Goal: Check status: Verify the current state of an ongoing process or item

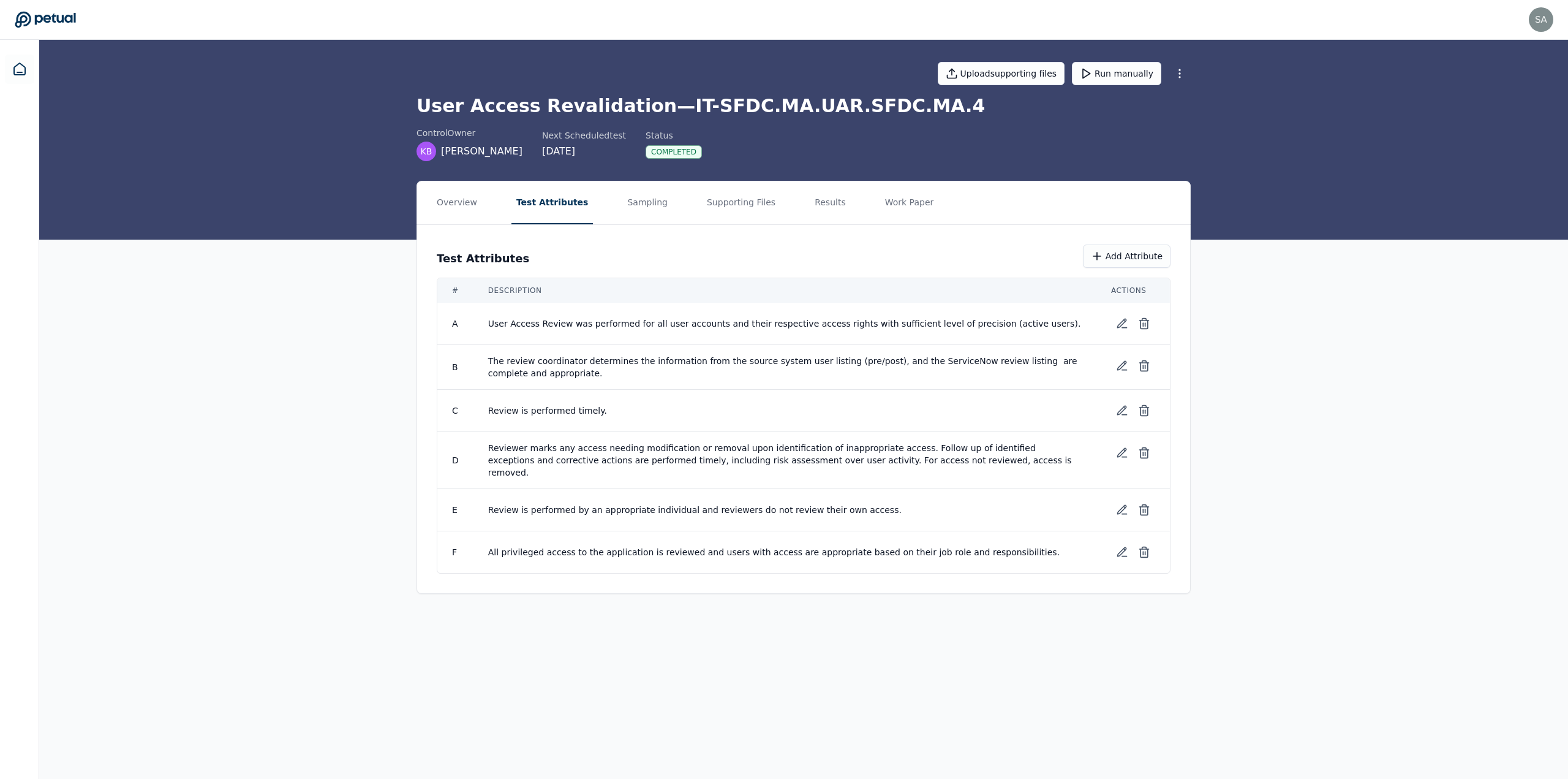
click at [511, 208] on div "Overview Test Attributes Sampling Supporting Files Results Work Paper Test Attr…" at bounding box center [804, 397] width 1529 height 433
drag, startPoint x: 811, startPoint y: 101, endPoint x: 909, endPoint y: 99, distance: 98.0
click at [511, 99] on h1 "User Access Revalidation — IT-SFDC.MA.UAR.SFDC.MA.4" at bounding box center [804, 106] width 774 height 22
click at [511, 208] on div "Overview Test Attributes Sampling Supporting Files Results Work Paper Test Attr…" at bounding box center [804, 397] width 1529 height 433
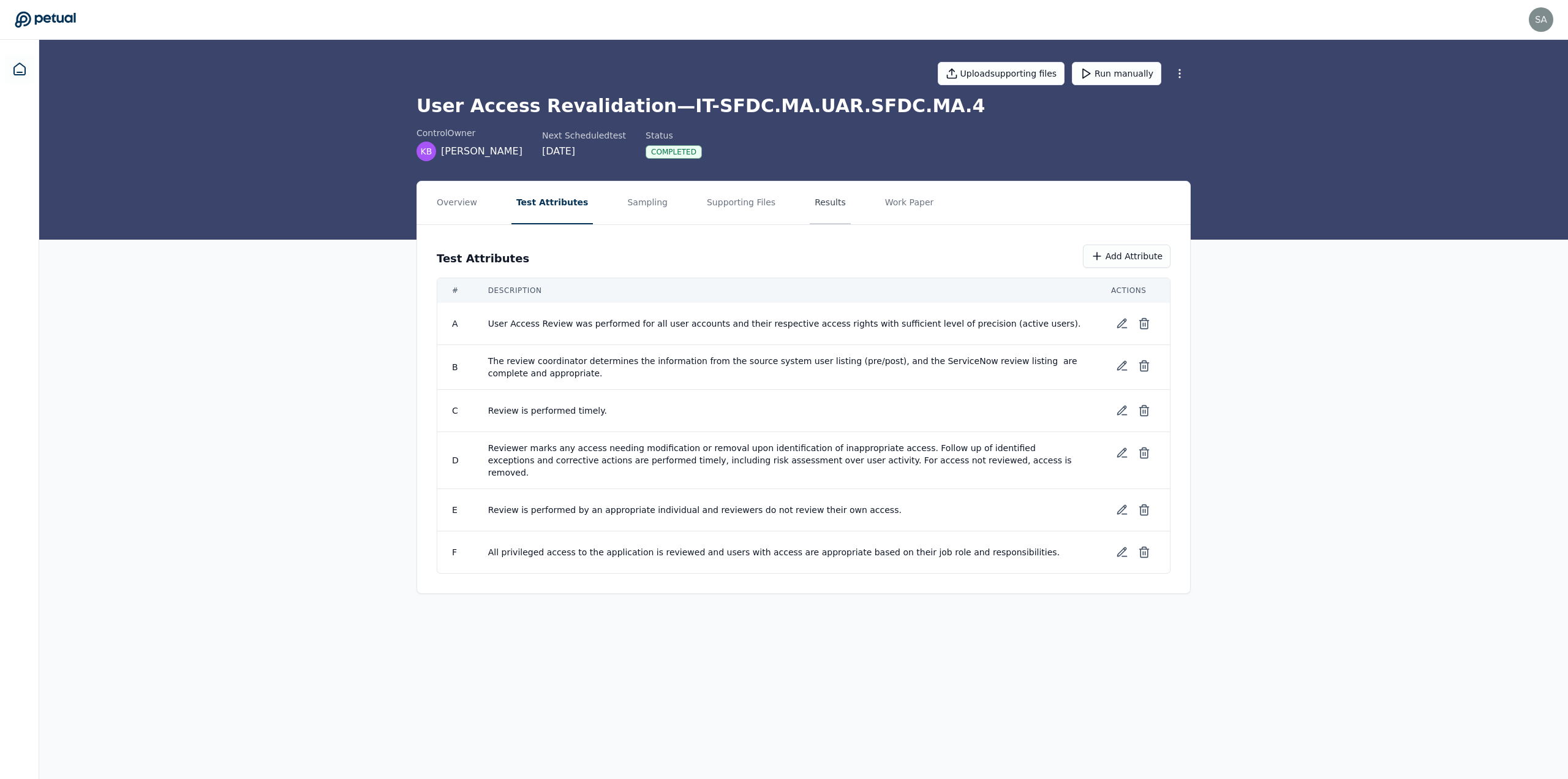
click at [511, 208] on button "Results" at bounding box center [830, 202] width 41 height 43
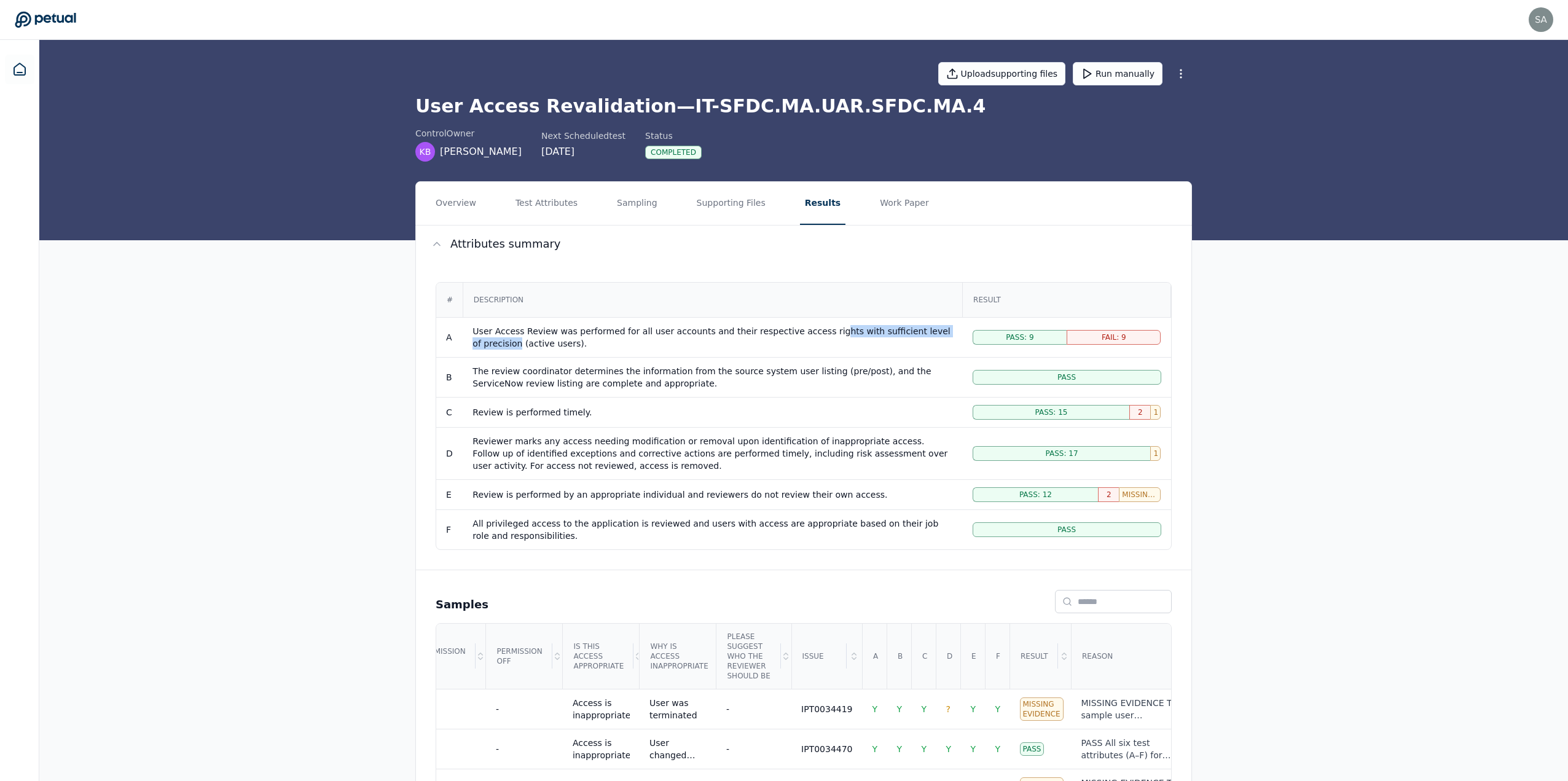
drag, startPoint x: 931, startPoint y: 329, endPoint x: 801, endPoint y: 324, distance: 130.1
click at [512, 208] on td "User Access Review was performed for all user accounts and their respective acc…" at bounding box center [712, 337] width 500 height 40
click at [512, 208] on div "User Access Review was performed for all user accounts and their respective acc…" at bounding box center [712, 337] width 480 height 24
drag, startPoint x: 619, startPoint y: 330, endPoint x: 686, endPoint y: 332, distance: 67.0
click at [512, 208] on div "User Access Review was performed for all user accounts and their respective acc…" at bounding box center [712, 337] width 480 height 24
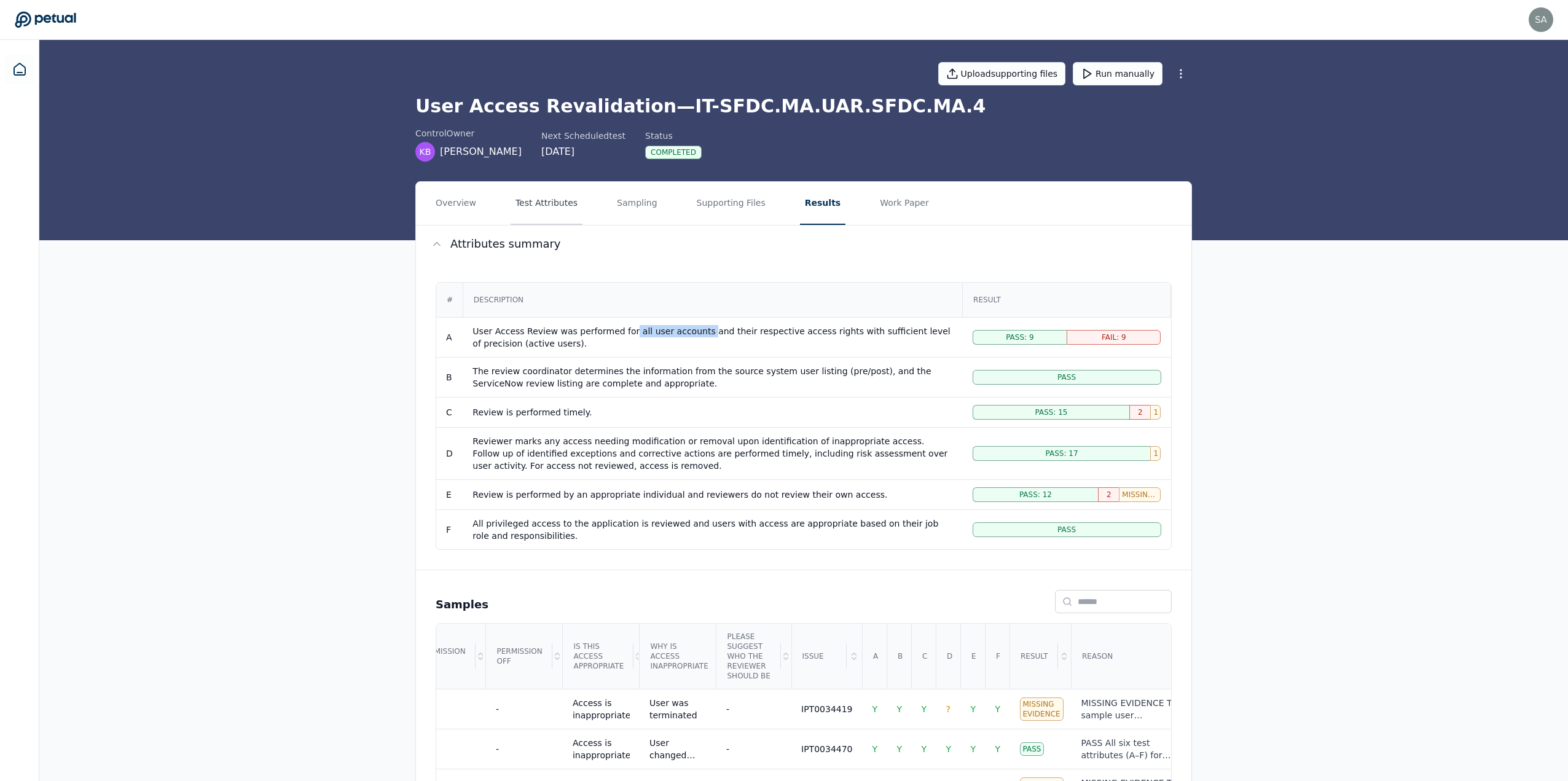
click at [512, 208] on button "Test Attributes" at bounding box center [546, 203] width 72 height 43
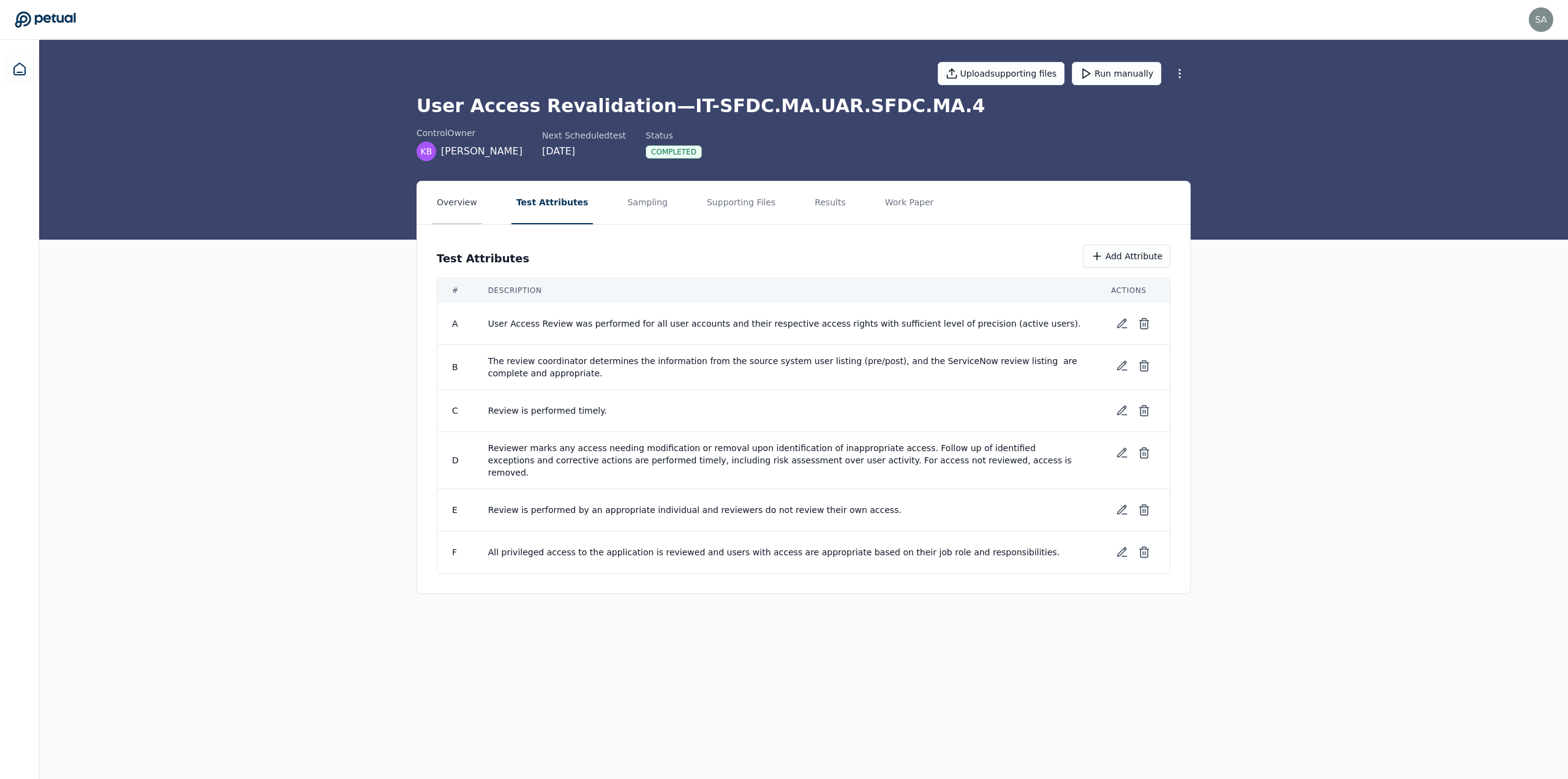
click at [471, 193] on button "Overview" at bounding box center [457, 202] width 50 height 43
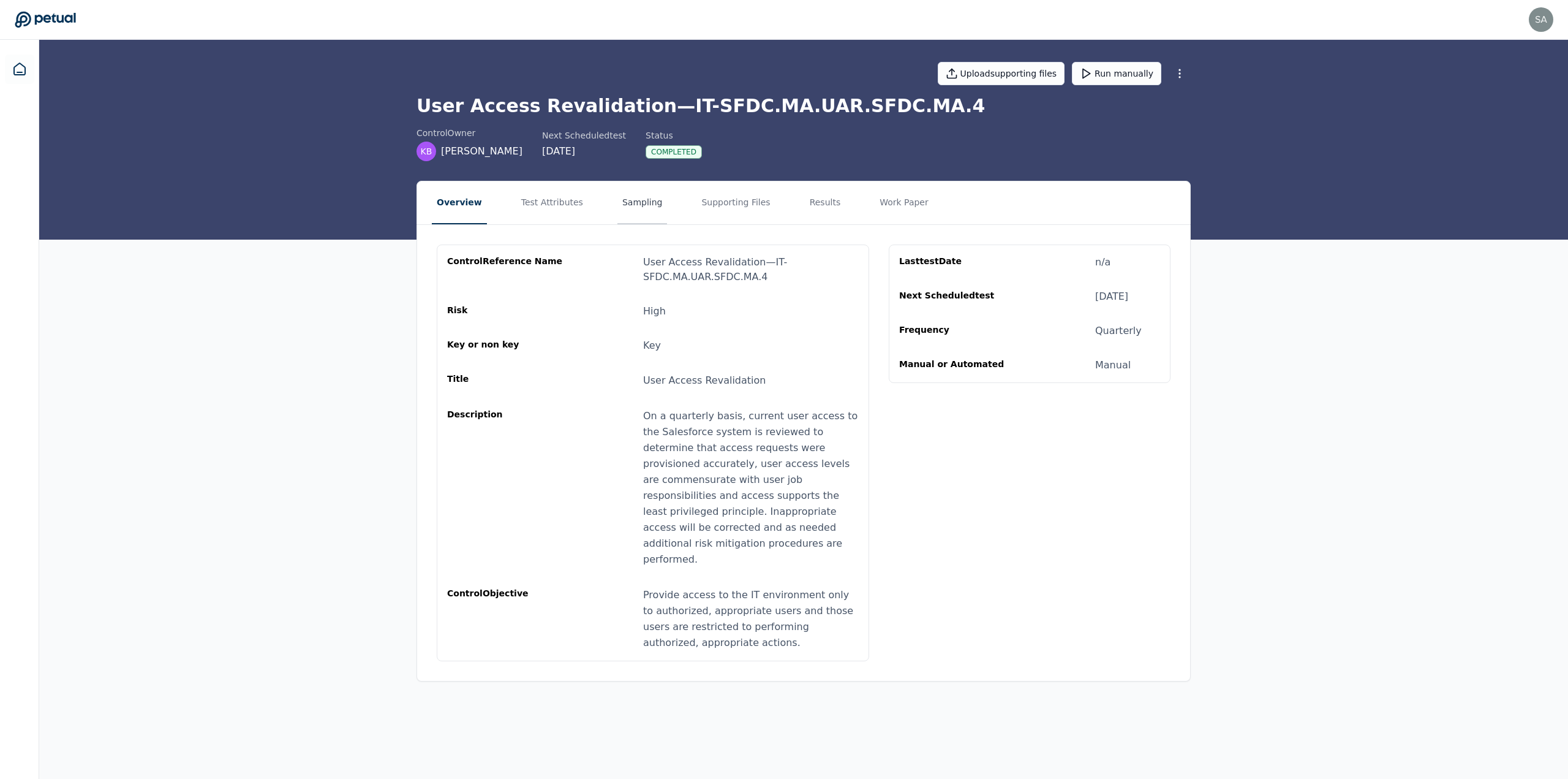
click at [511, 203] on button "Sampling" at bounding box center [642, 202] width 50 height 43
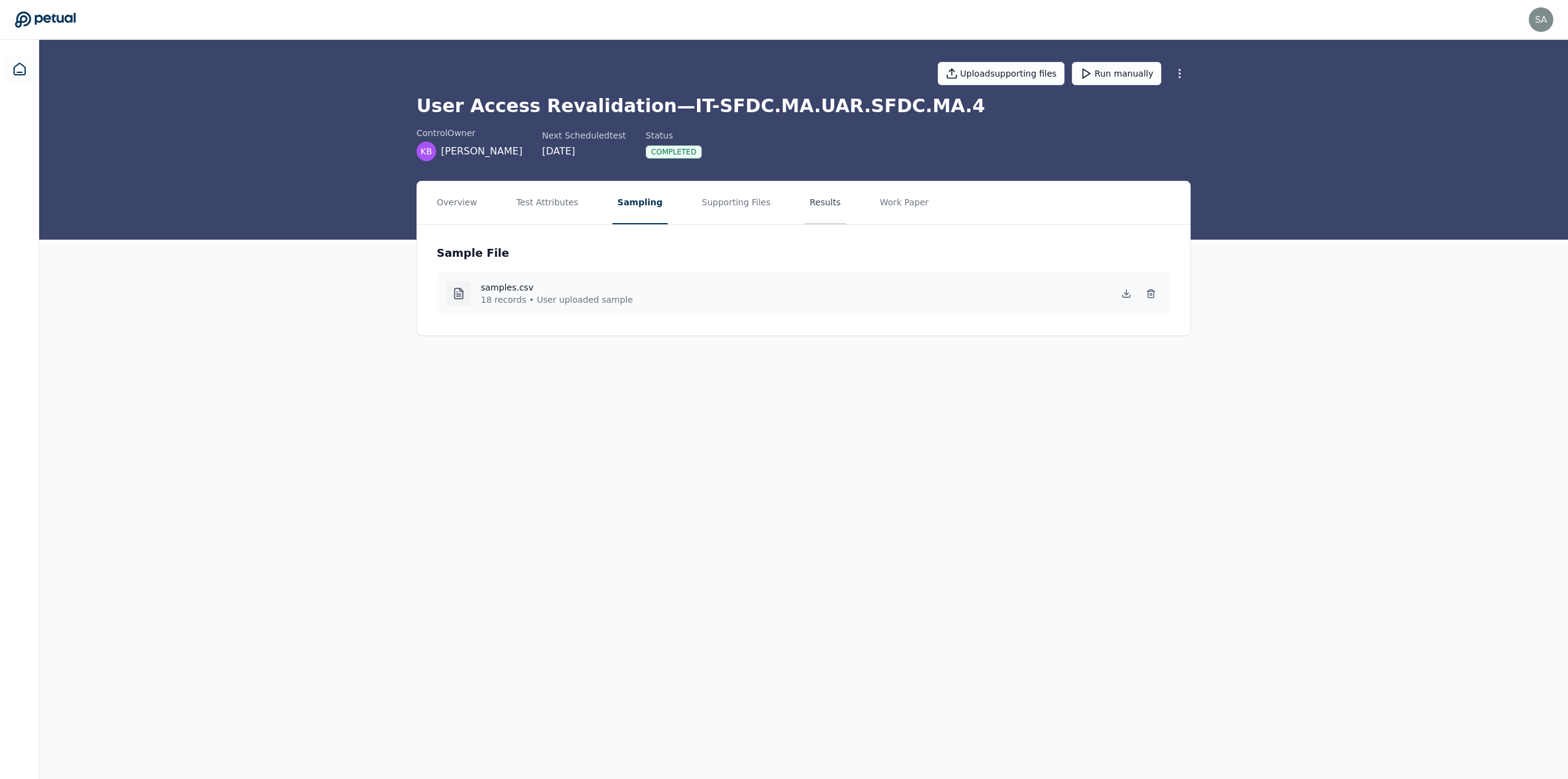
click at [511, 199] on button "Results" at bounding box center [825, 202] width 41 height 43
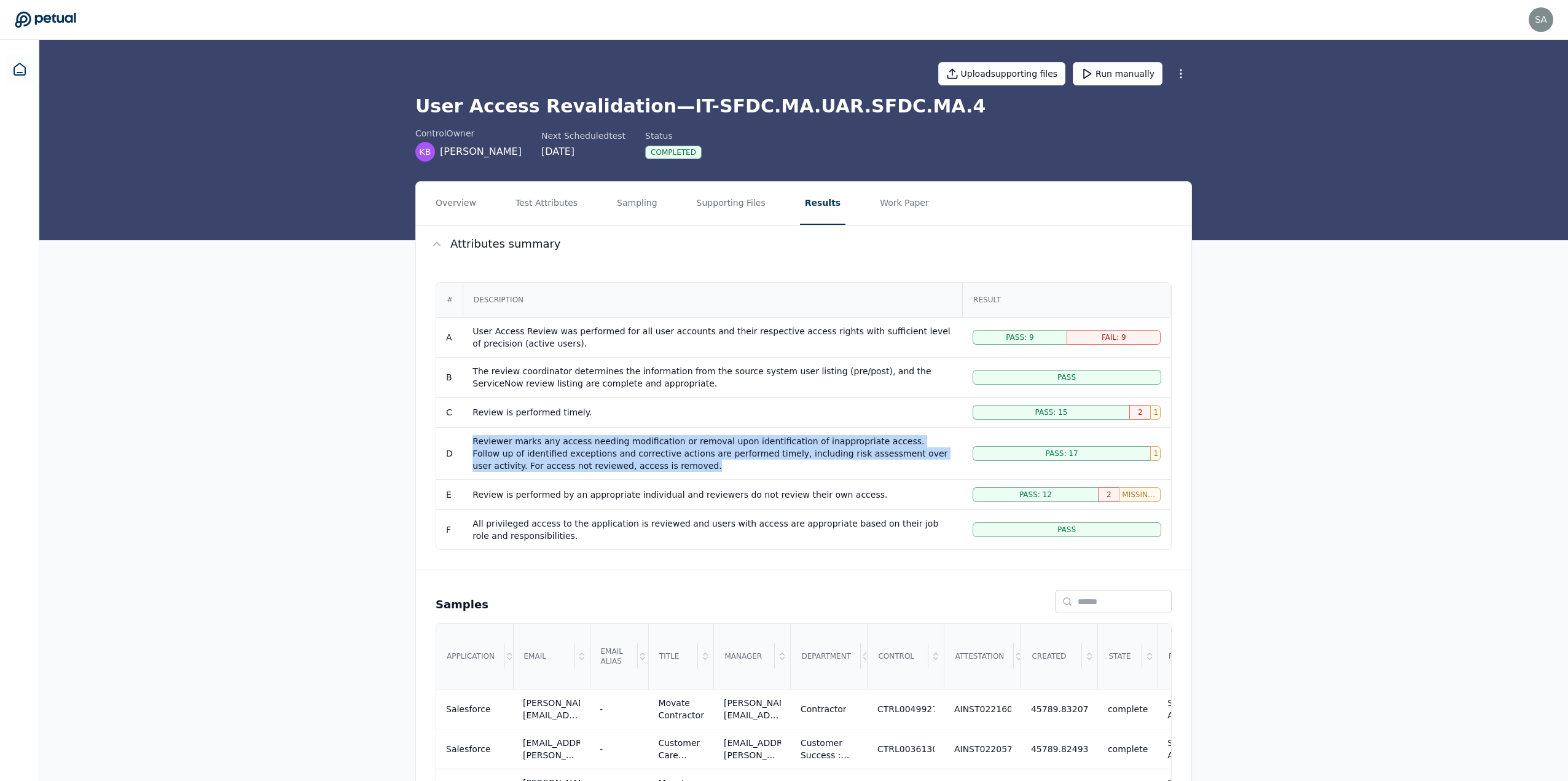
drag, startPoint x: 586, startPoint y: 464, endPoint x: 474, endPoint y: 441, distance: 114.3
click at [474, 208] on div "Reviewer marks any access needing modification or removal upon identification o…" at bounding box center [712, 453] width 480 height 37
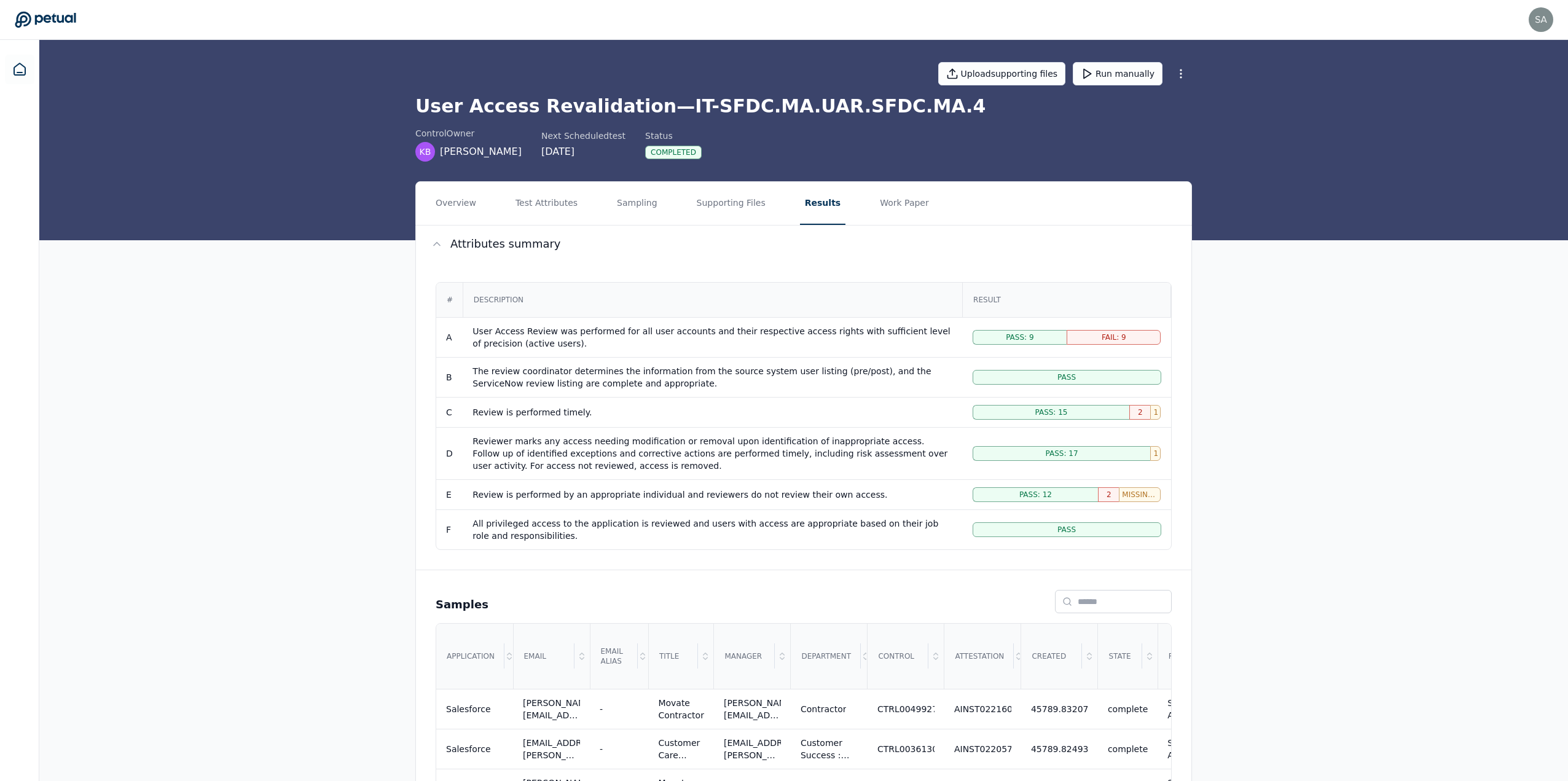
drag, startPoint x: 592, startPoint y: 413, endPoint x: 471, endPoint y: 412, distance: 121.0
click at [471, 208] on td "Review is performed timely." at bounding box center [712, 412] width 500 height 30
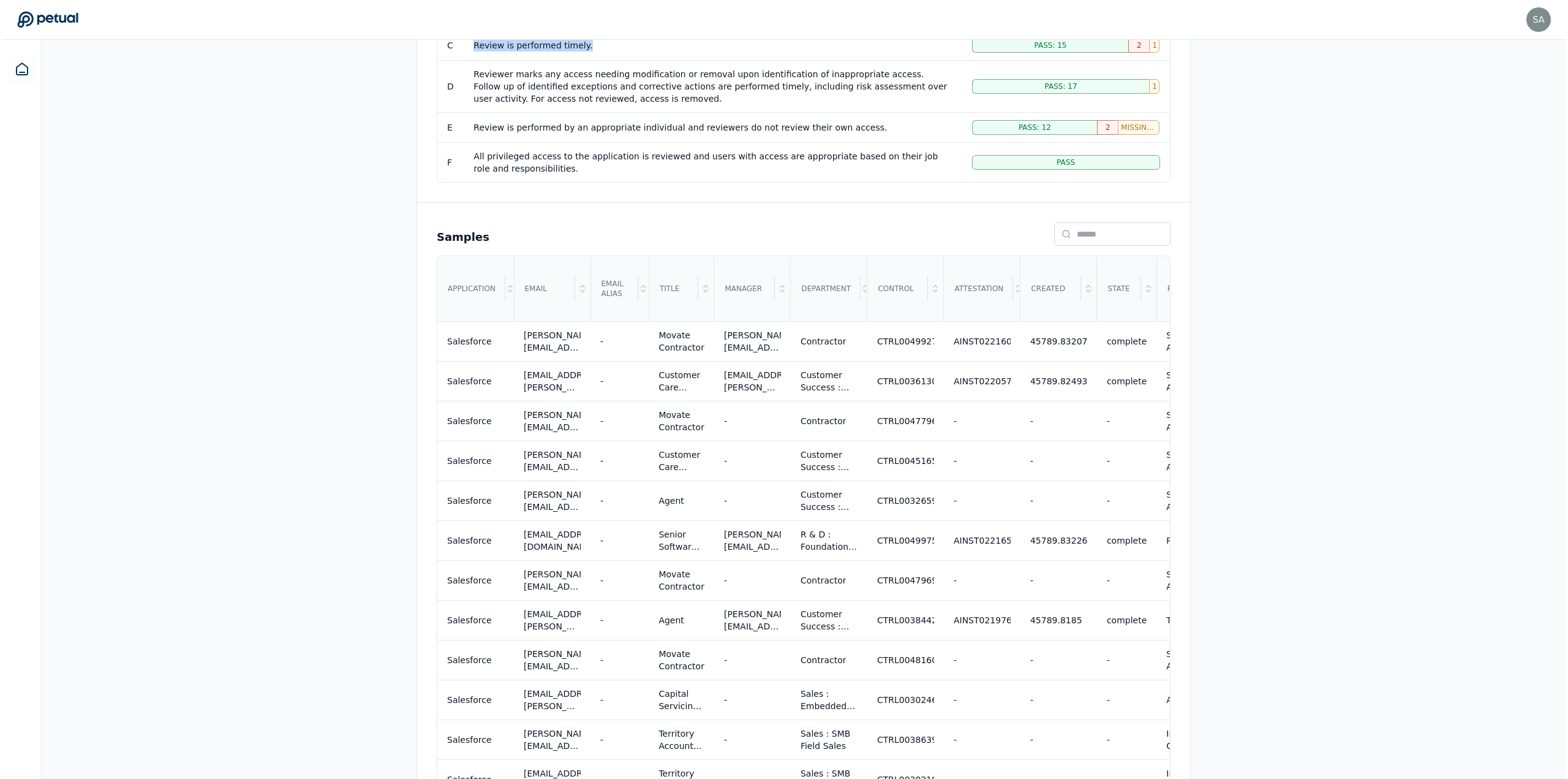
scroll to position [368, 0]
click at [511, 208] on div "CTRL0049927" at bounding box center [903, 340] width 57 height 12
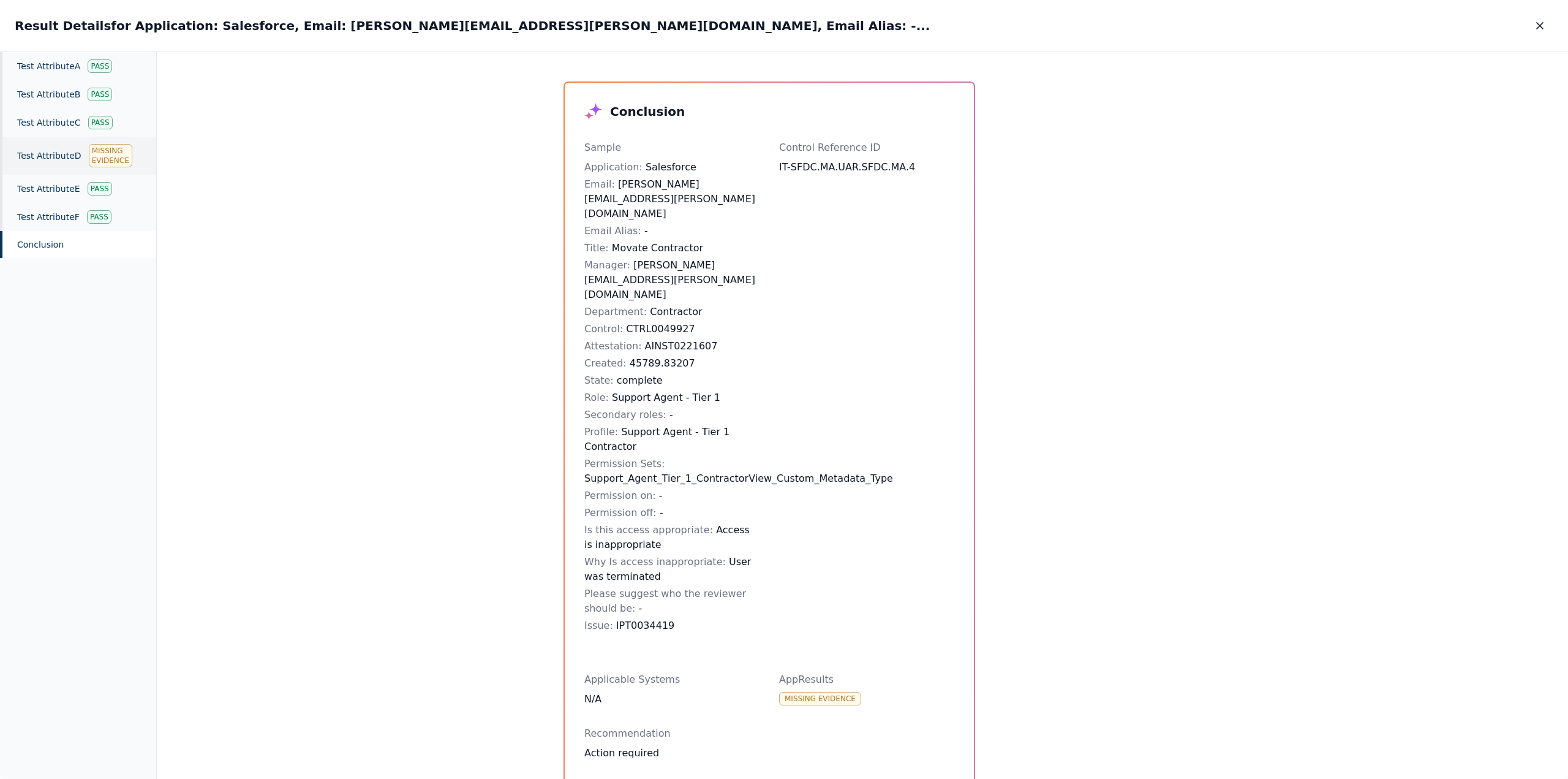
click at [55, 158] on div "Test Attribute D Missing Evidence" at bounding box center [78, 155] width 156 height 38
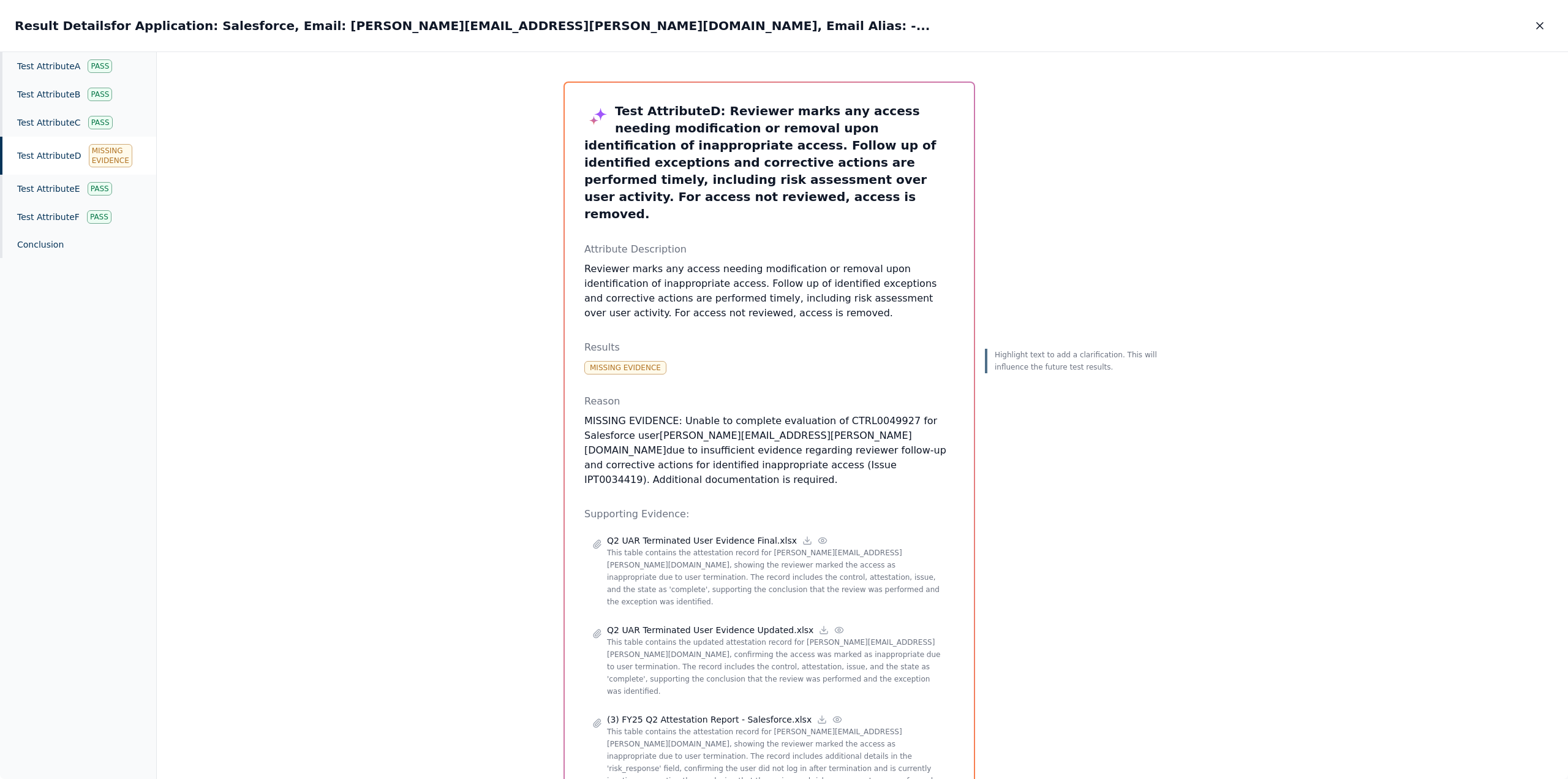
click at [511, 208] on p "MISSING EVIDENCE: Unable to complete evaluation of CTRL0049927 for Salesforce u…" at bounding box center [770, 450] width 370 height 74
click at [511, 24] on icon "button" at bounding box center [1540, 26] width 12 height 12
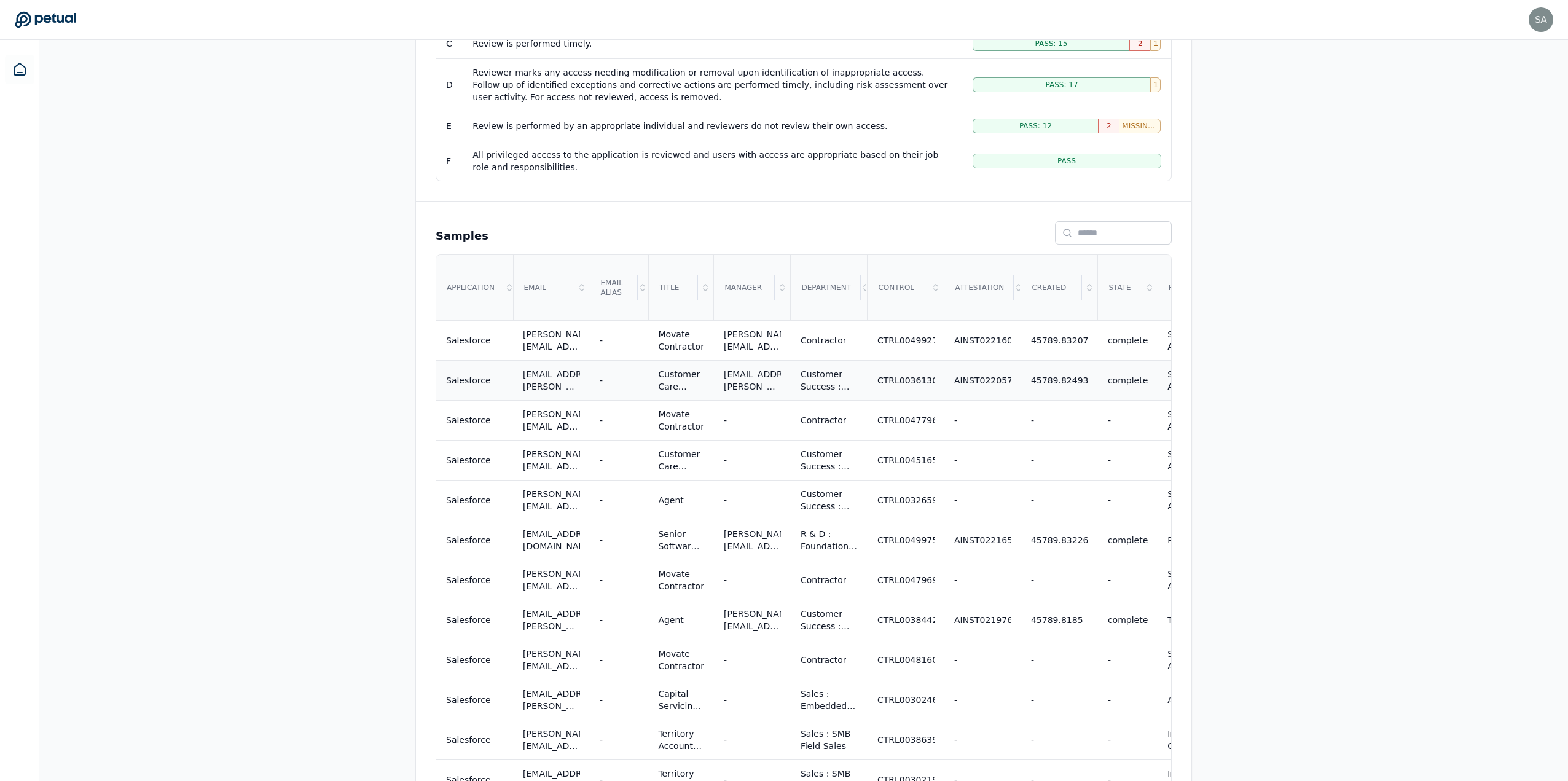
click at [512, 208] on td "CTRL0036130" at bounding box center [906, 380] width 77 height 40
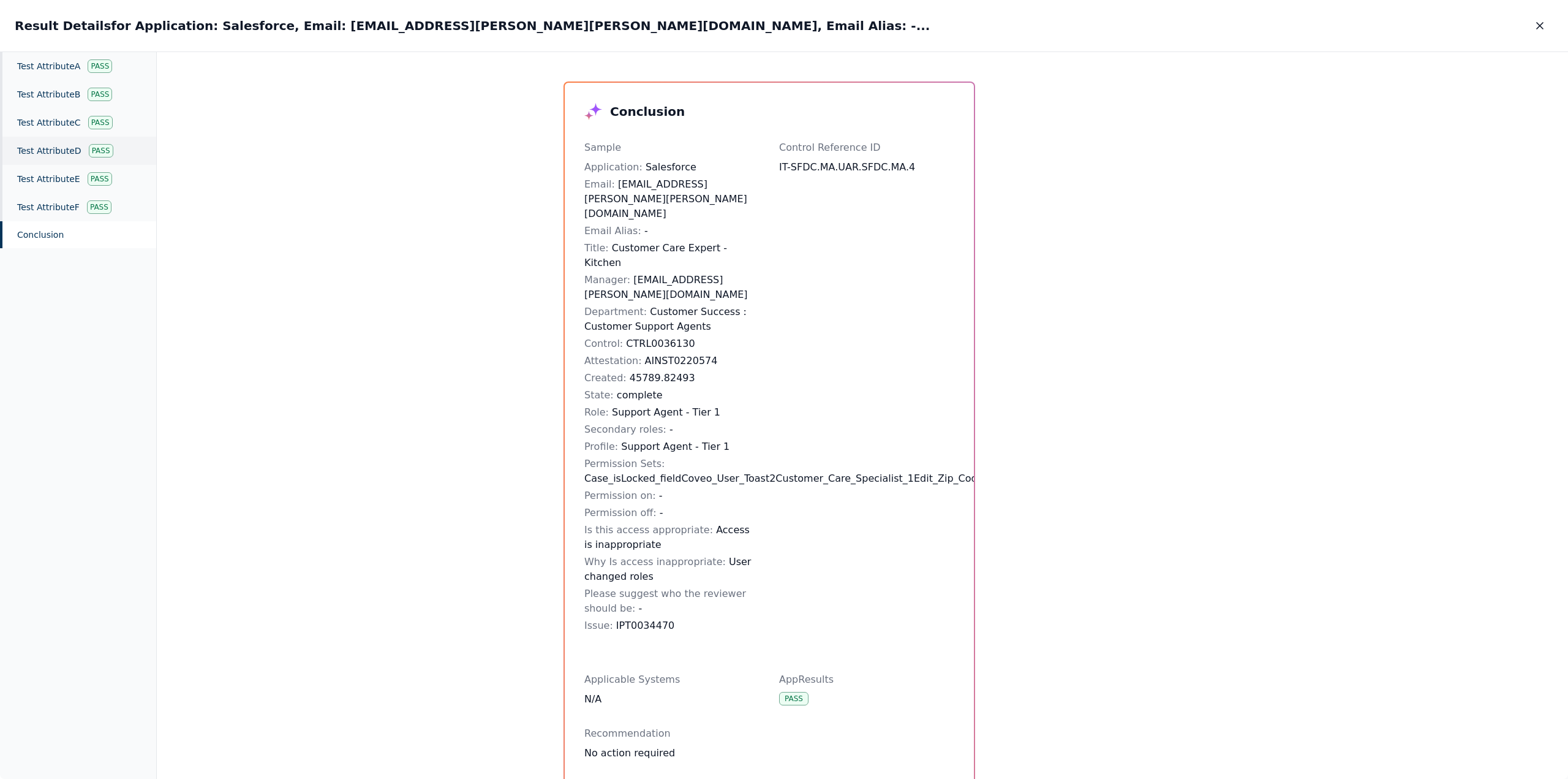
click at [42, 151] on div "Test Attribute D Pass" at bounding box center [78, 151] width 156 height 28
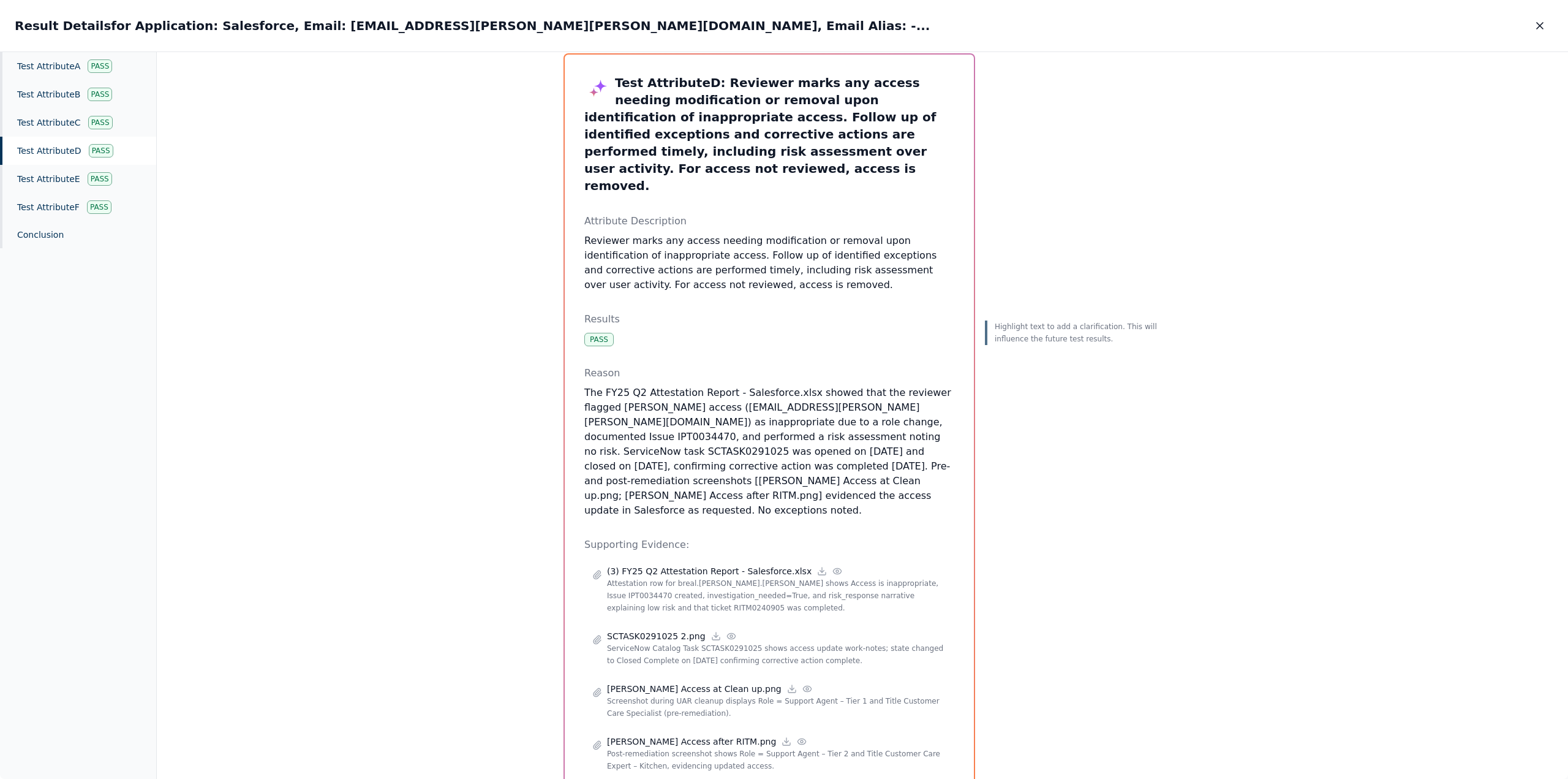
scroll to position [35, 0]
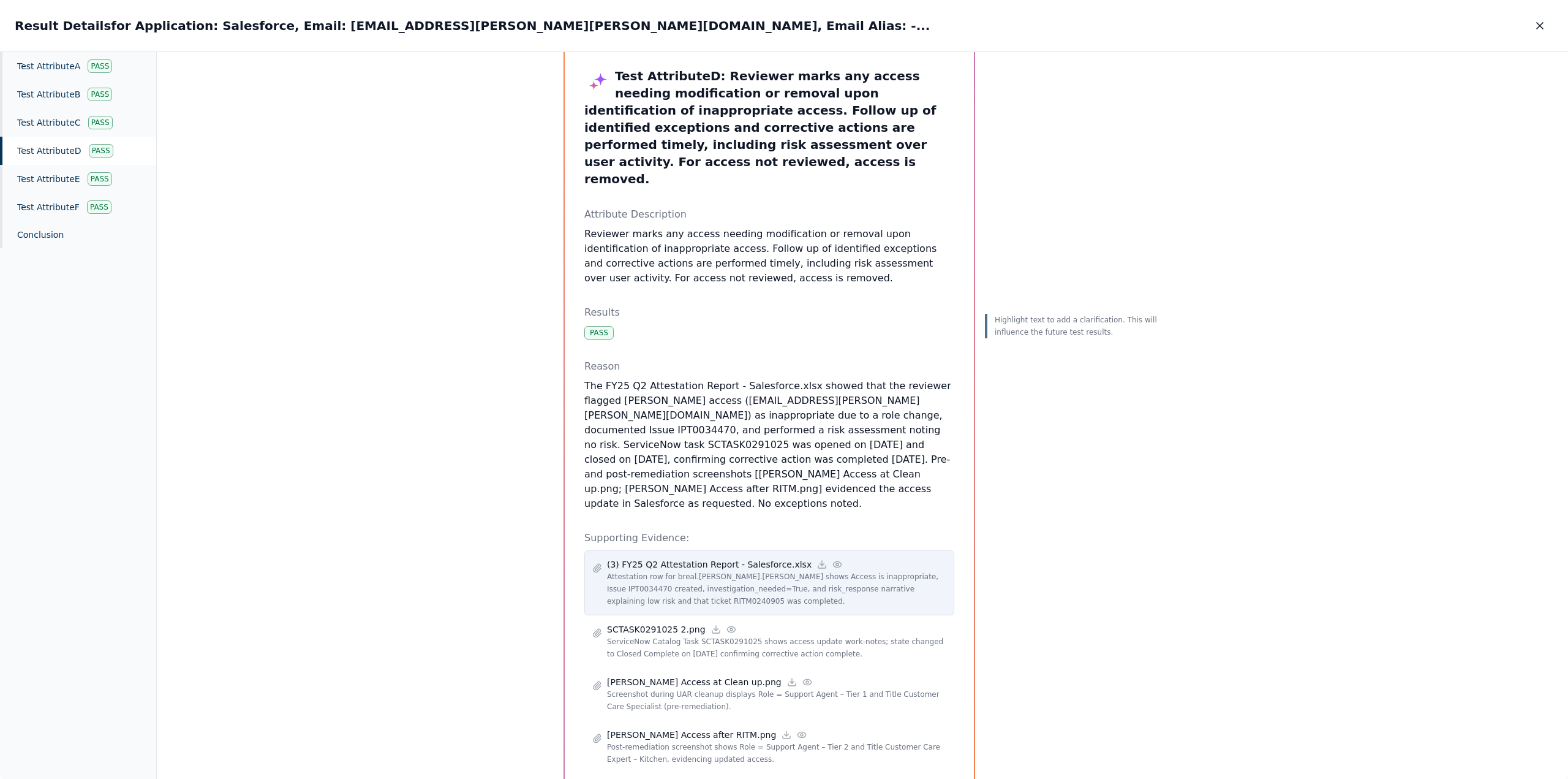
click at [511, 208] on circle at bounding box center [837, 564] width 3 height 3
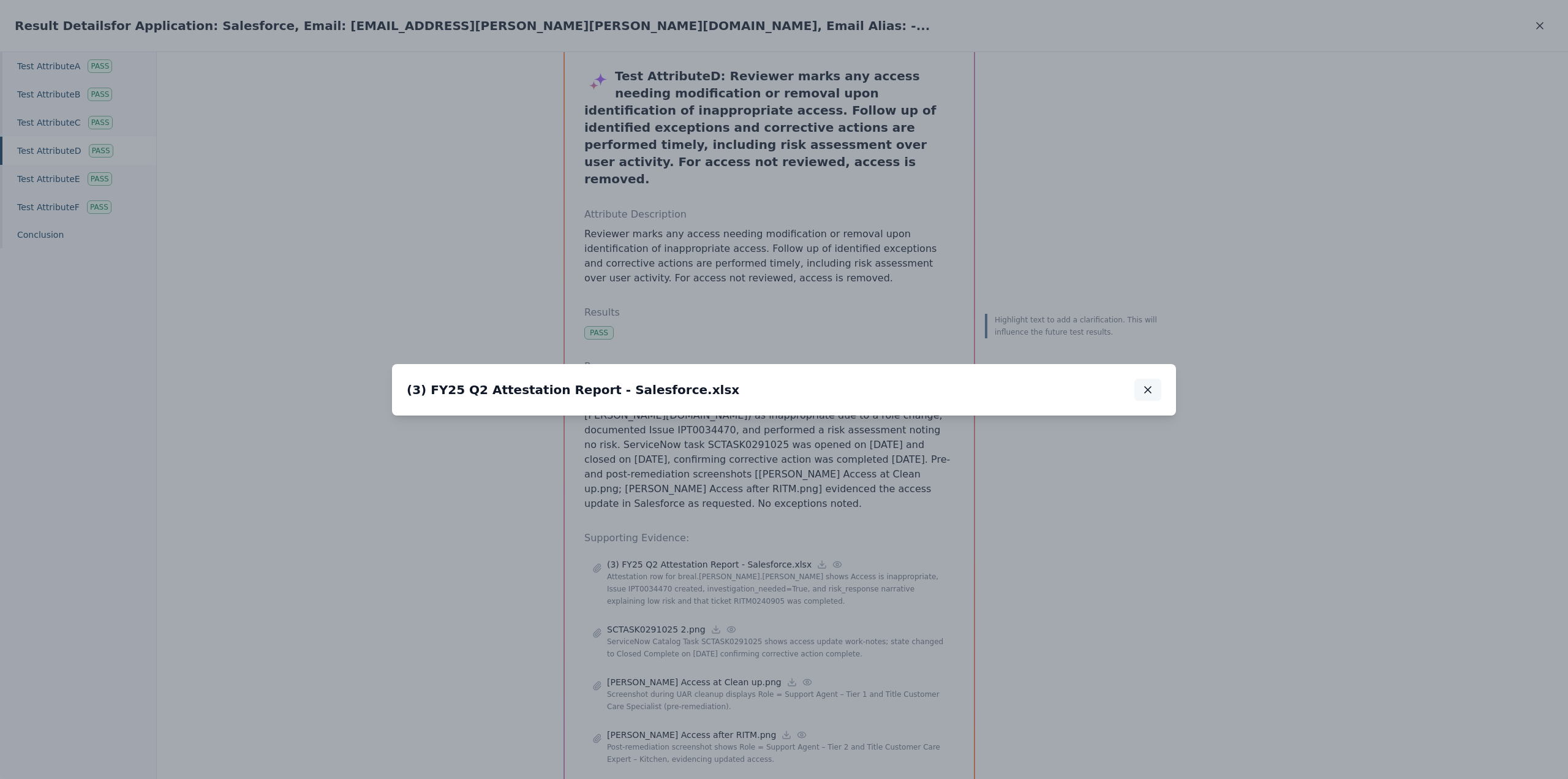
click at [511, 208] on icon "button" at bounding box center [1148, 390] width 12 height 12
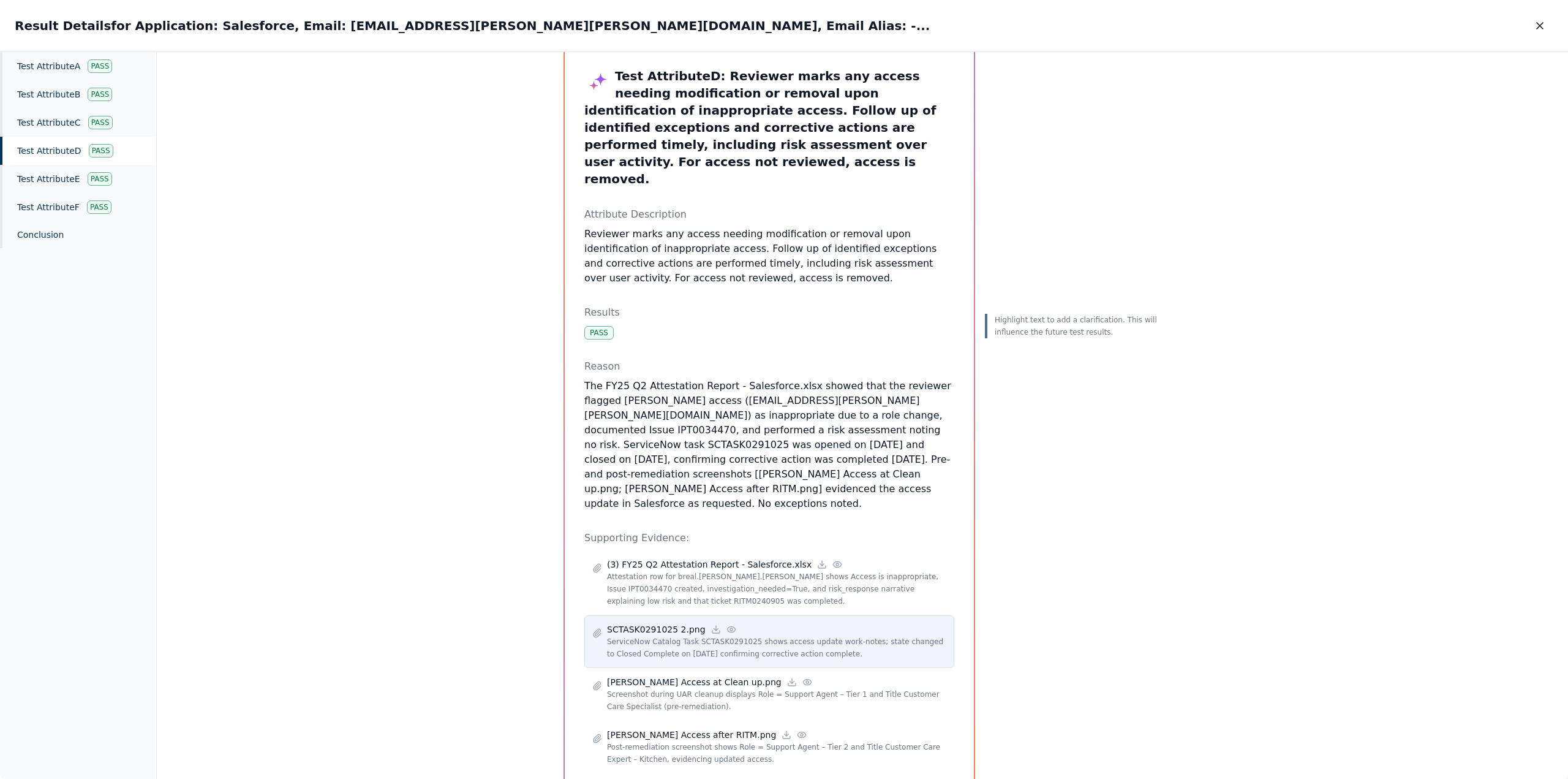
click at [511, 208] on icon at bounding box center [731, 629] width 10 height 10
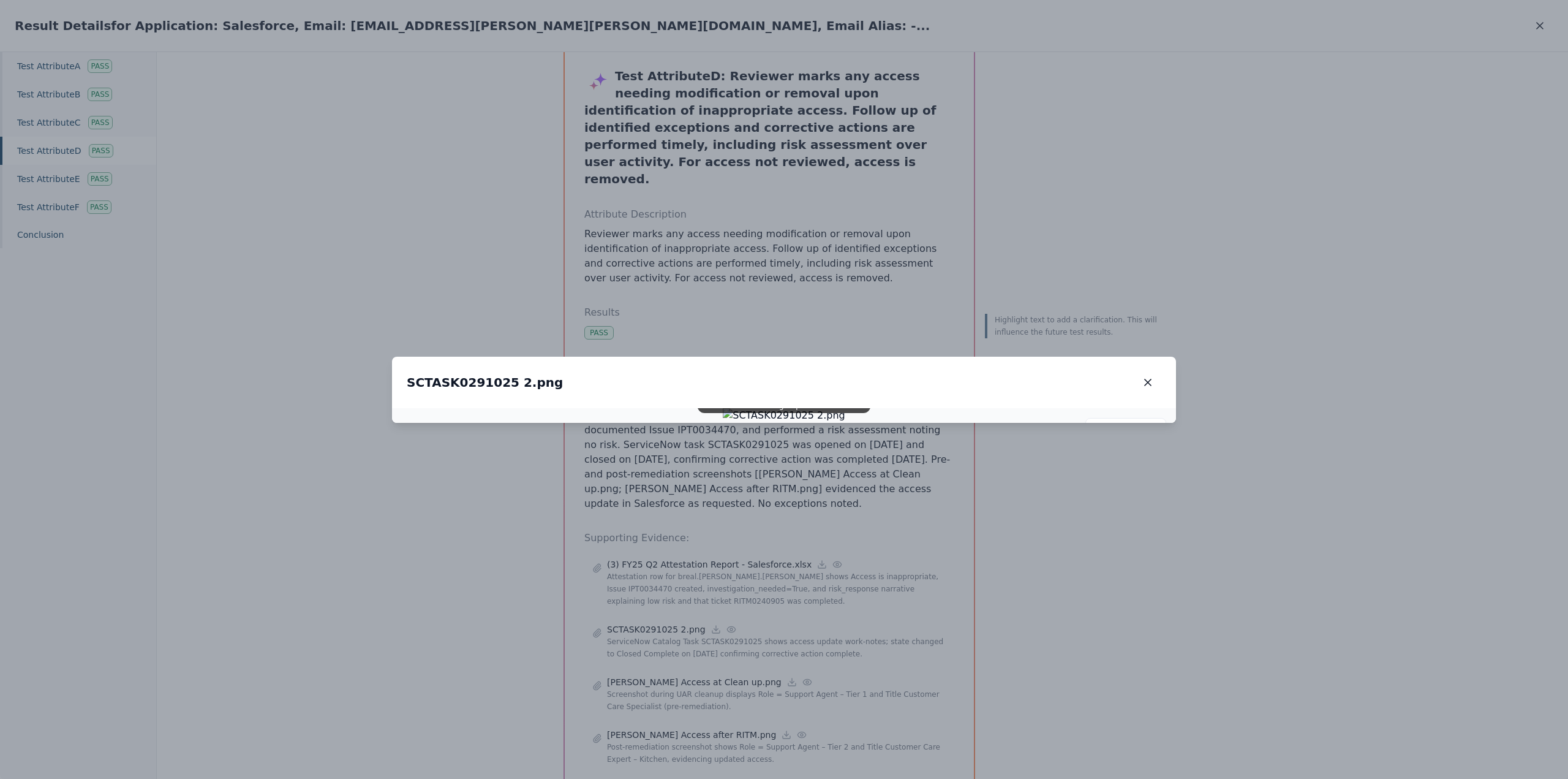
drag, startPoint x: 1173, startPoint y: 461, endPoint x: 1176, endPoint y: 536, distance: 75.1
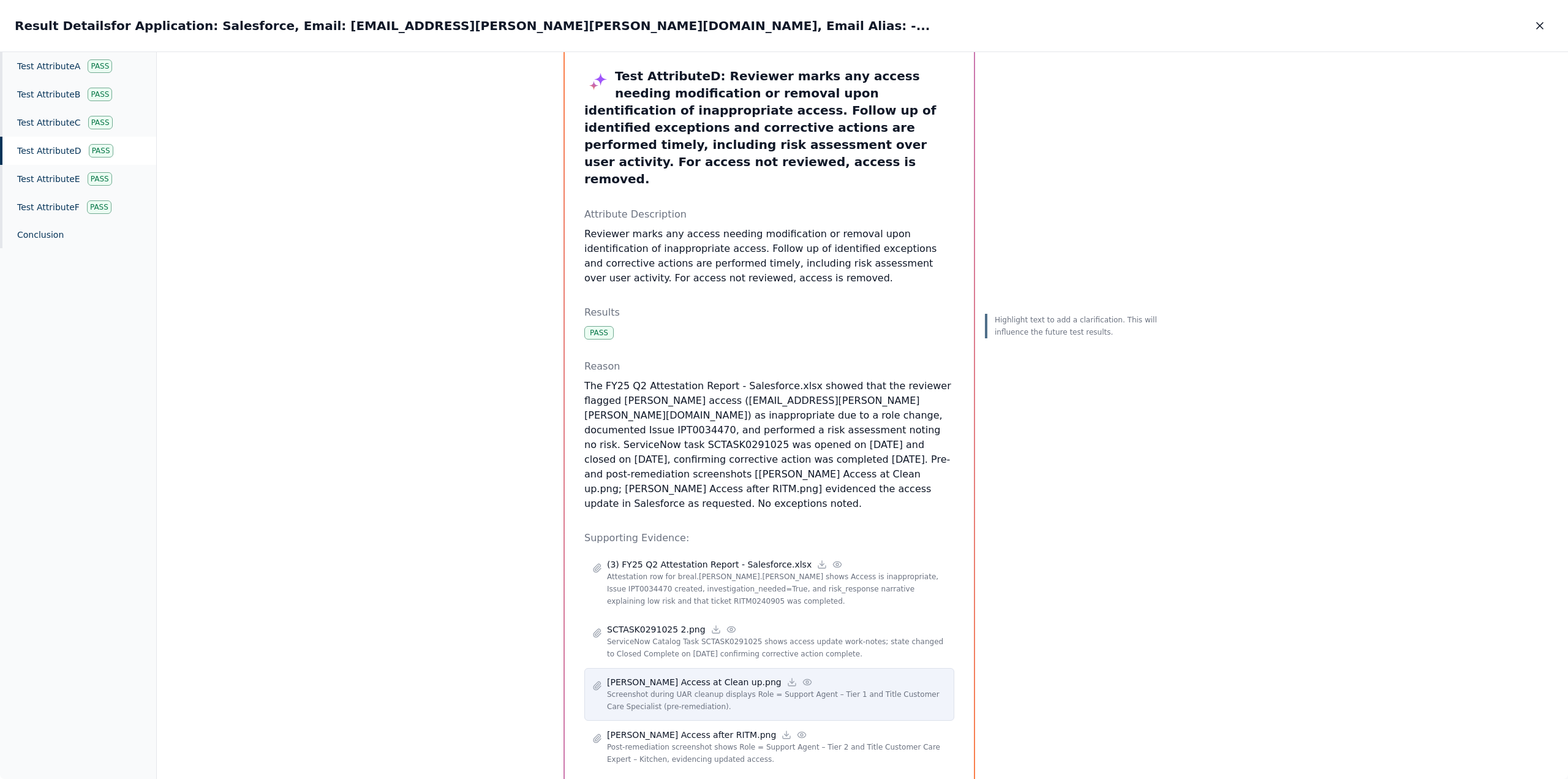
click at [511, 208] on icon at bounding box center [807, 682] width 10 height 10
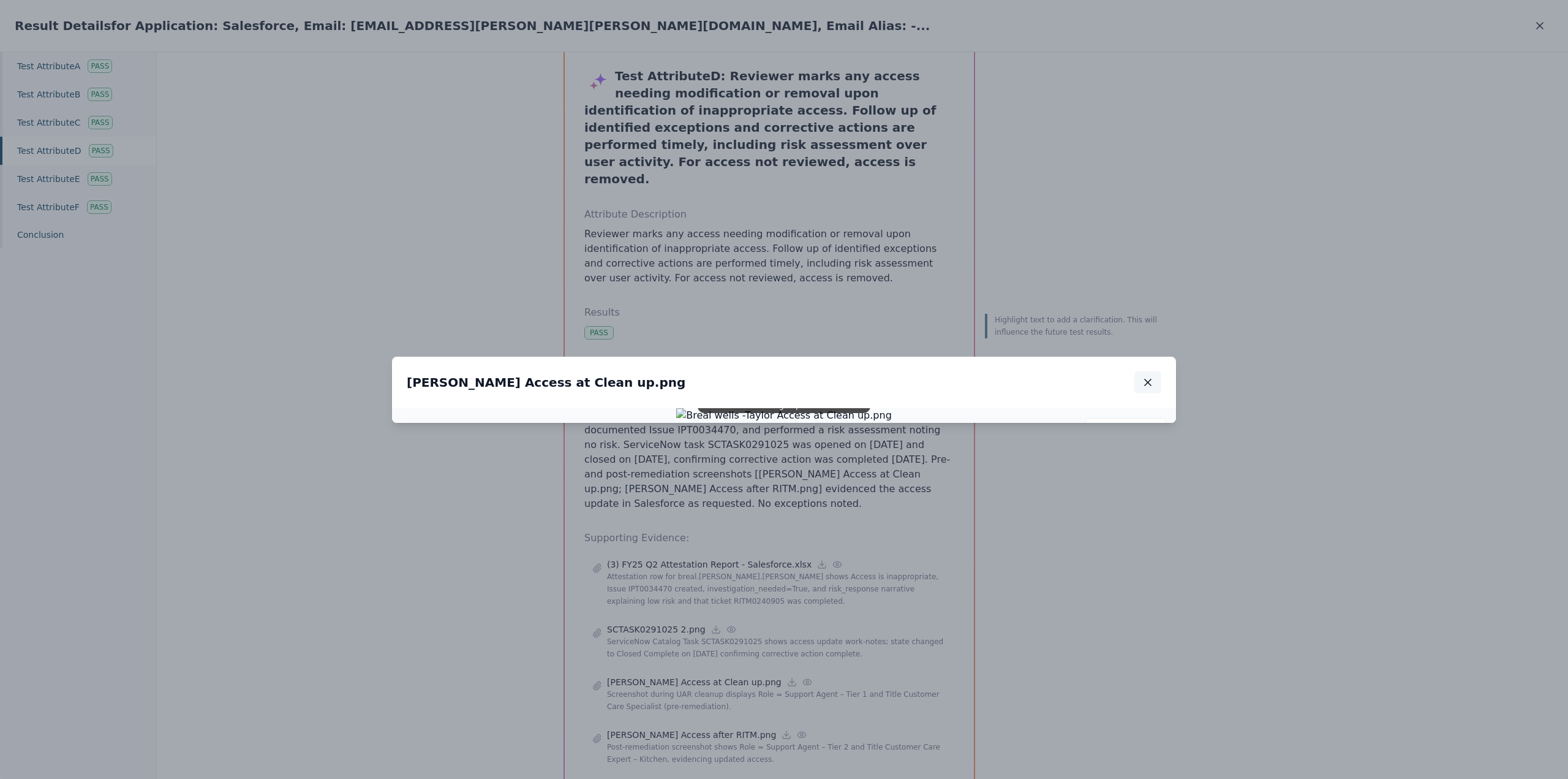
click at [511, 208] on icon "button" at bounding box center [1148, 382] width 6 height 6
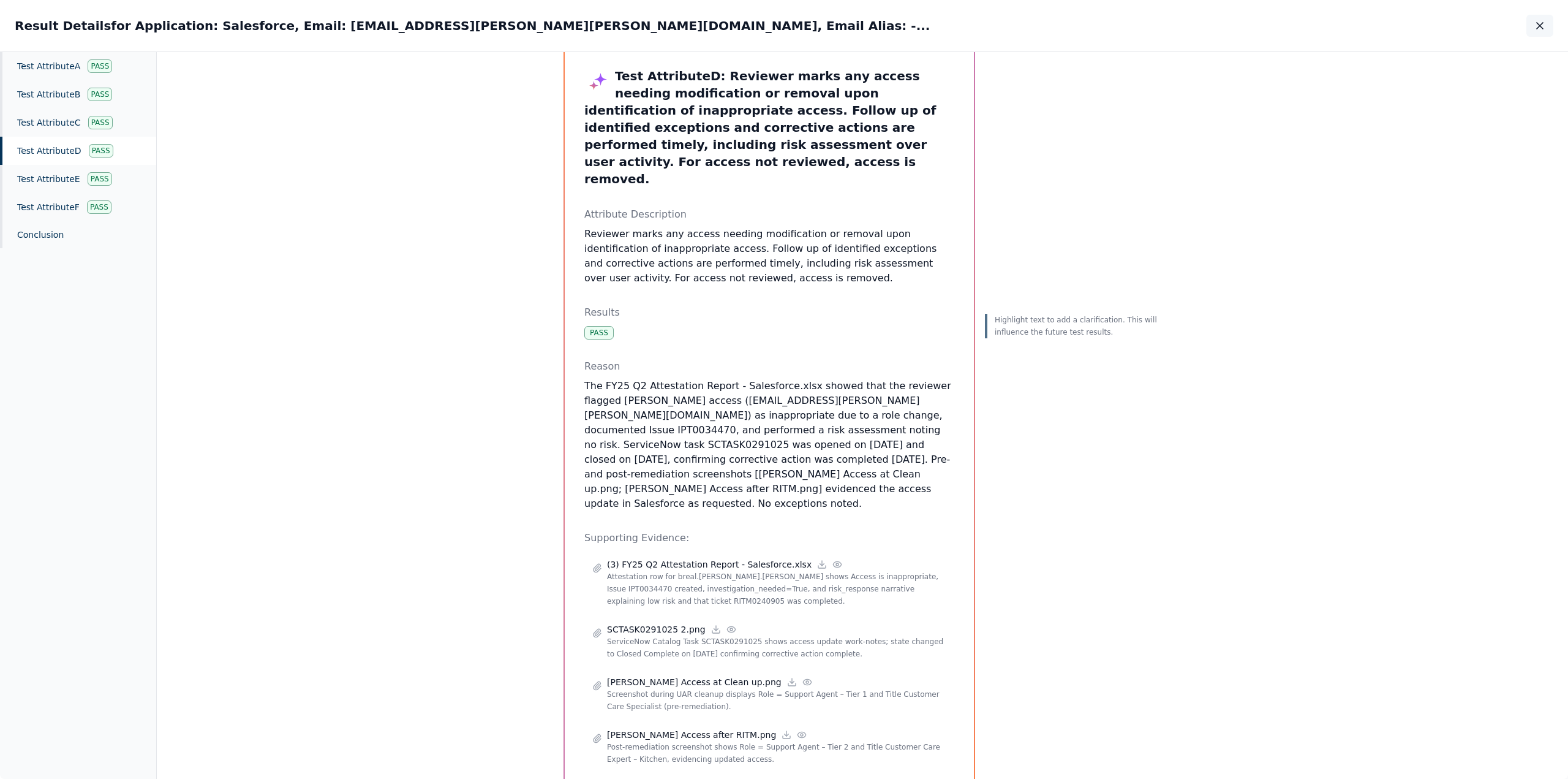
click at [511, 28] on icon "button" at bounding box center [1540, 26] width 12 height 12
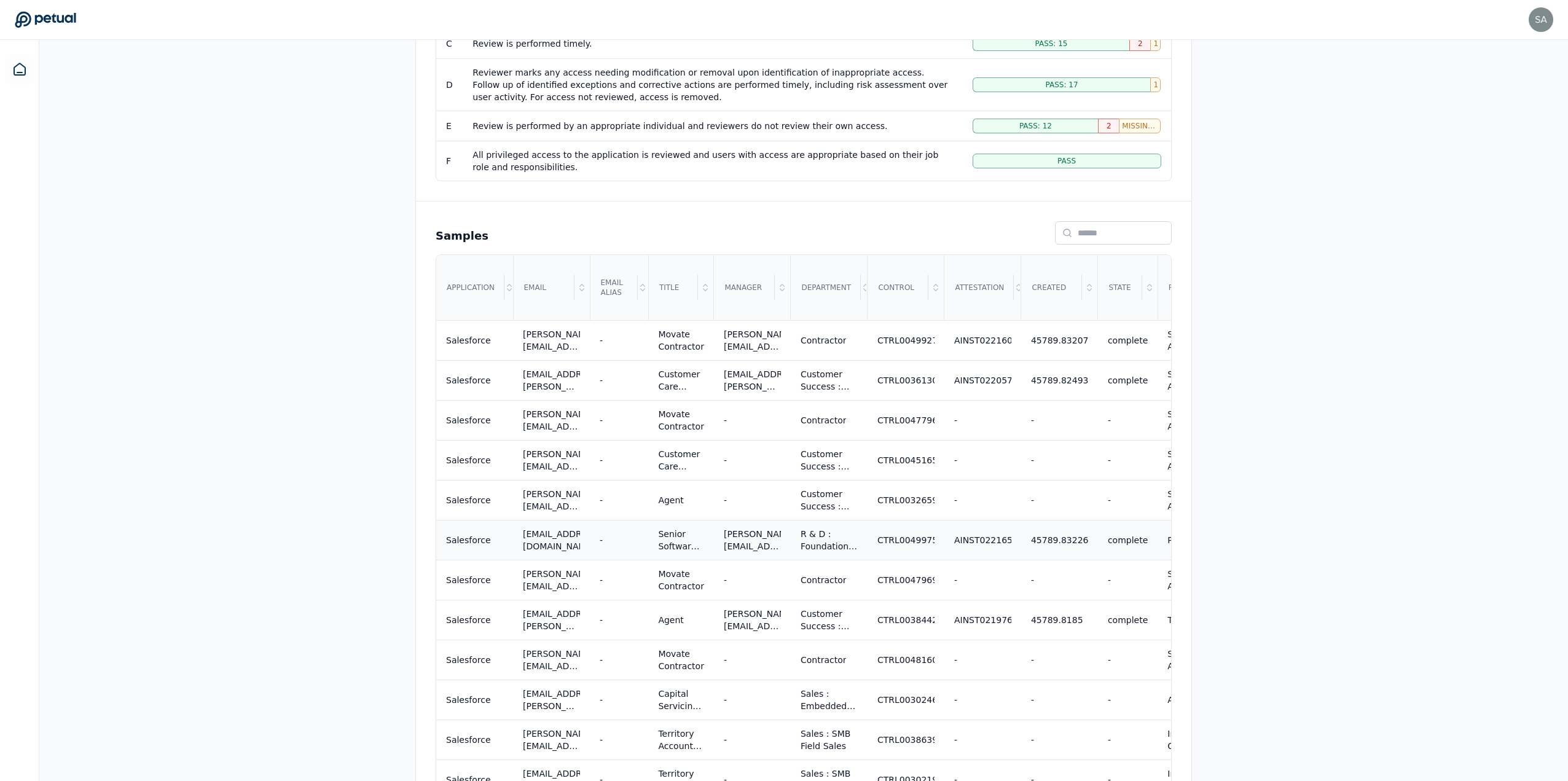
click at [512, 208] on div "CTRL0049975" at bounding box center [905, 540] width 57 height 12
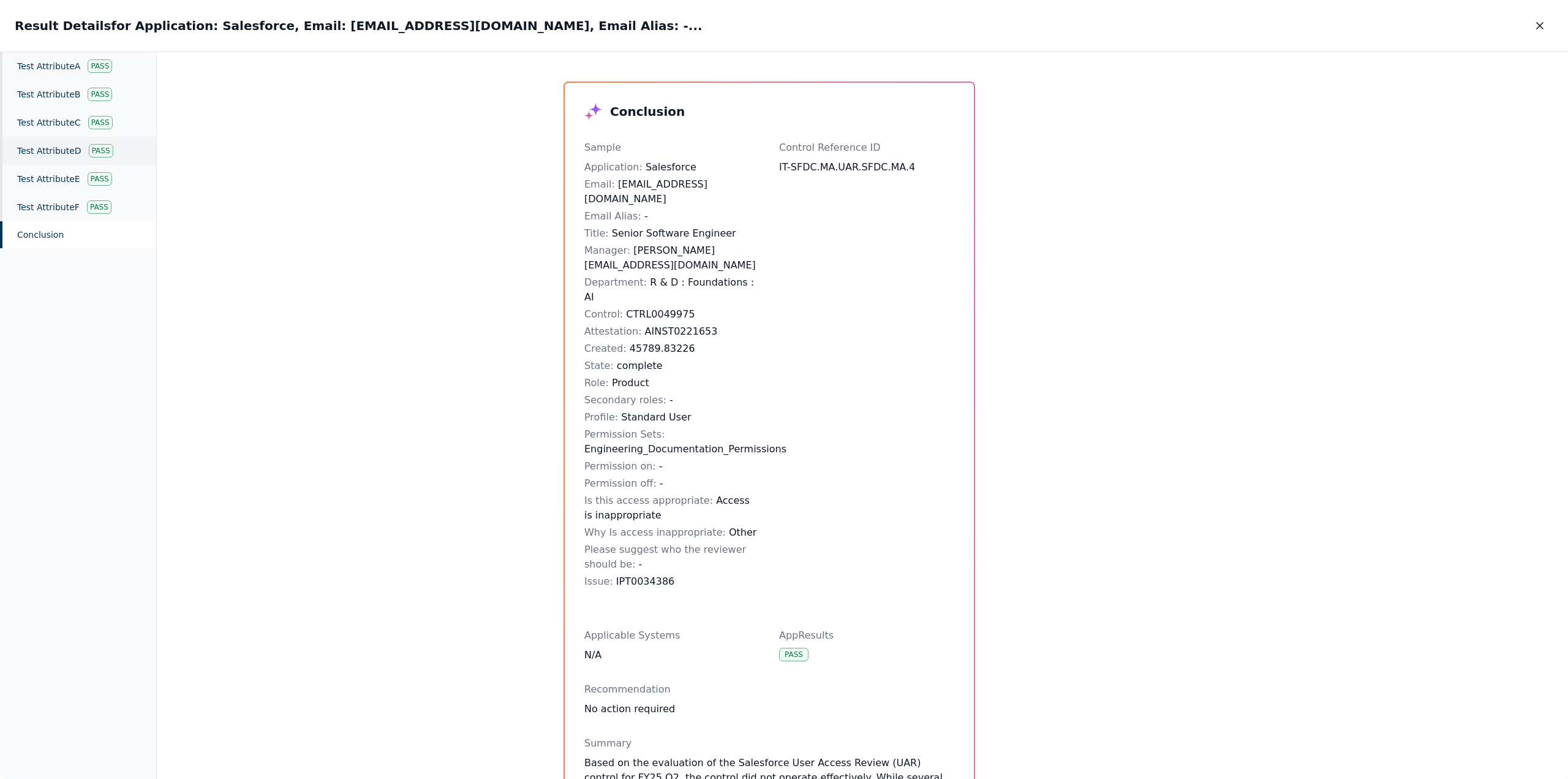
click at [63, 156] on div "Test Attribute D Pass" at bounding box center [78, 151] width 156 height 28
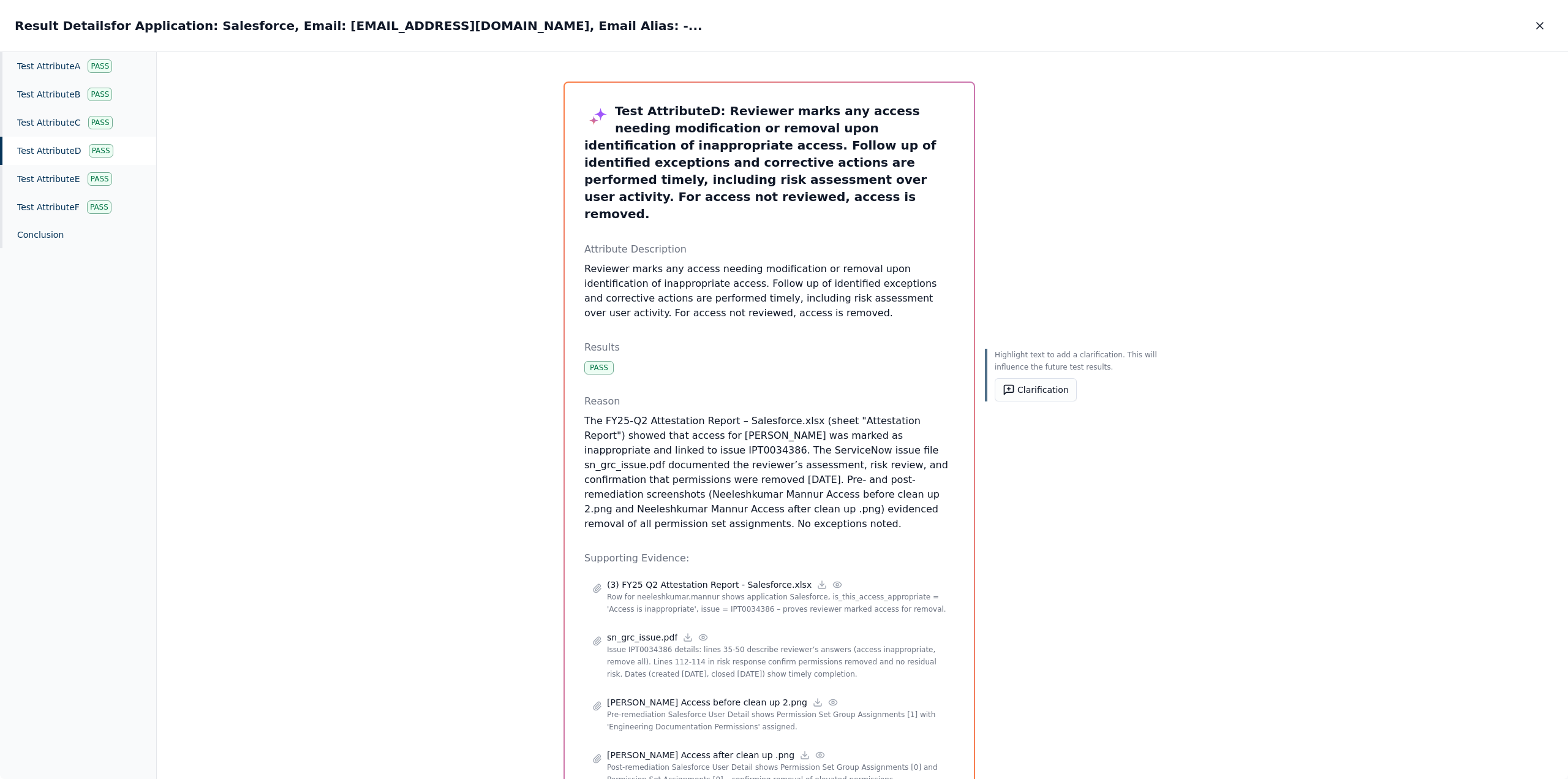
drag, startPoint x: 907, startPoint y: 473, endPoint x: 582, endPoint y: 388, distance: 335.9
click at [511, 208] on p "The FY25-Q2 Attestation Report – Salesforce.xlsx (sheet "Attestation Report") s…" at bounding box center [770, 473] width 370 height 118
click at [511, 208] on div "Test Attribute D : Reviewer marks any access needing modification or removal up…" at bounding box center [769, 448] width 409 height 731
drag, startPoint x: 909, startPoint y: 475, endPoint x: 568, endPoint y: 386, distance: 352.4
click at [511, 208] on div "Test Attribute D : Reviewer marks any access needing modification or removal up…" at bounding box center [769, 448] width 409 height 731
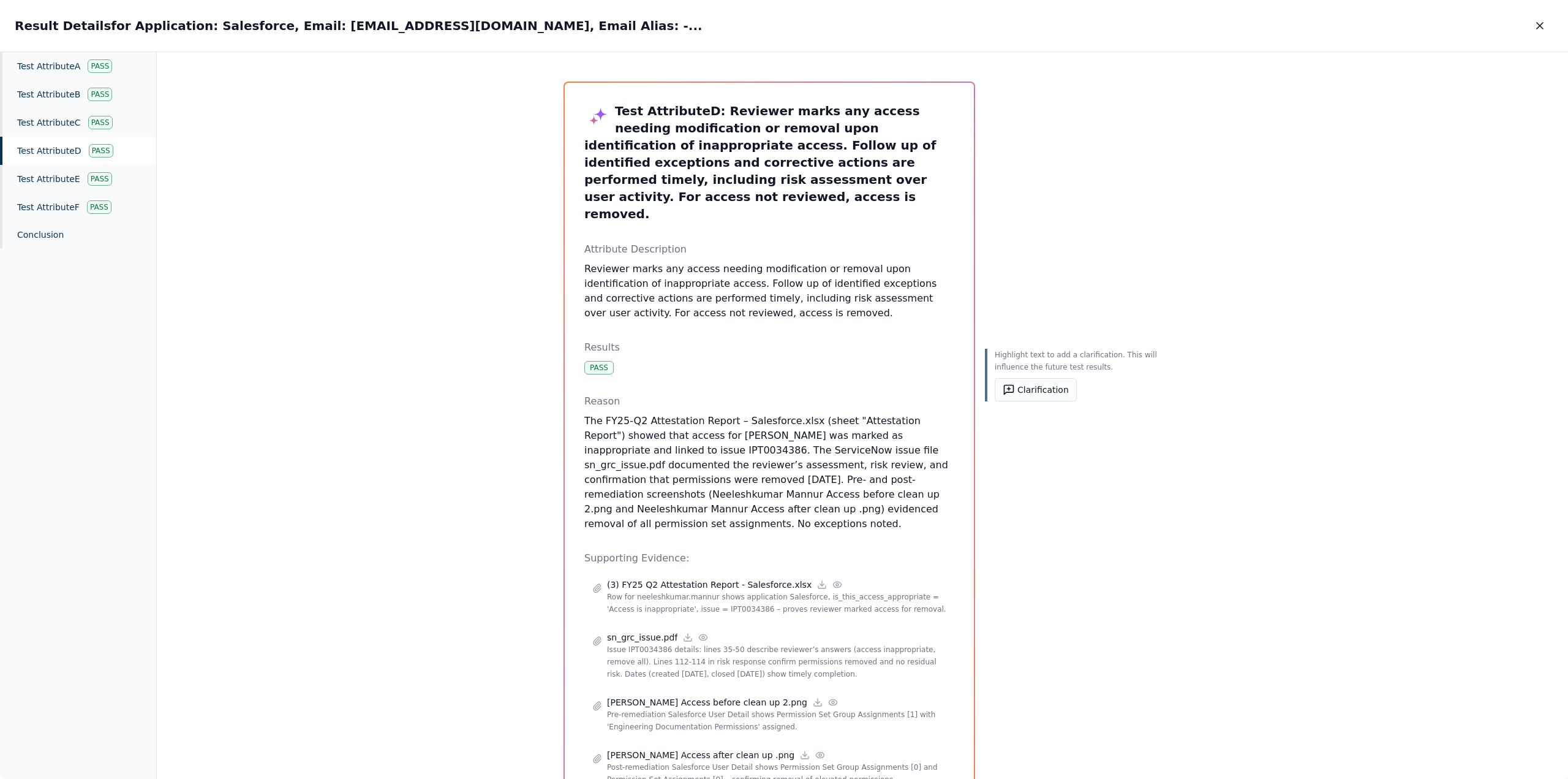
click at [511, 208] on p "The FY25-Q2 Attestation Report – Salesforce.xlsx (sheet "Attestation Report") s…" at bounding box center [770, 473] width 370 height 118
click at [511, 26] on icon "button" at bounding box center [1540, 26] width 6 height 6
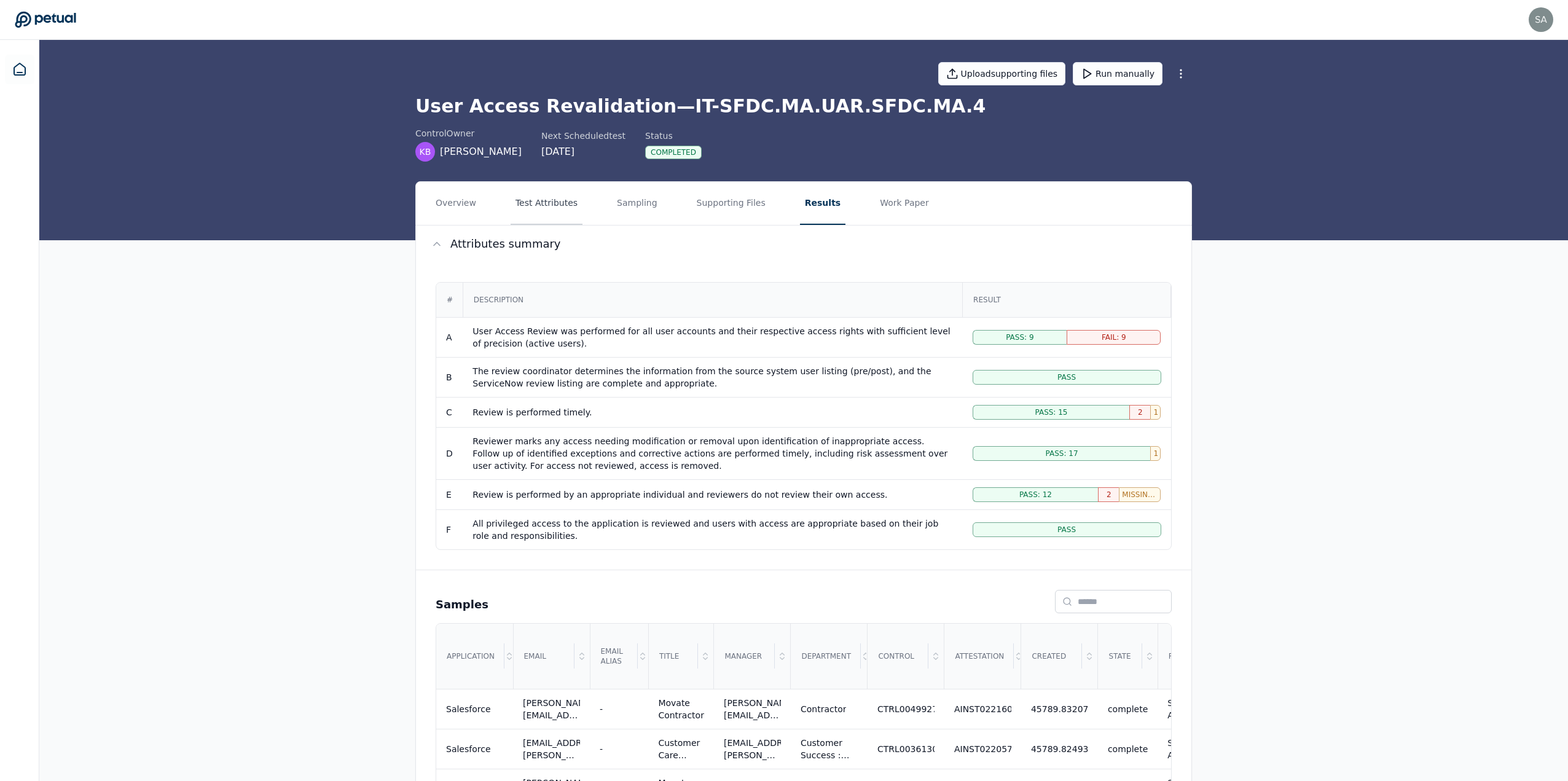
click at [512, 204] on button "Test Attributes" at bounding box center [546, 203] width 72 height 43
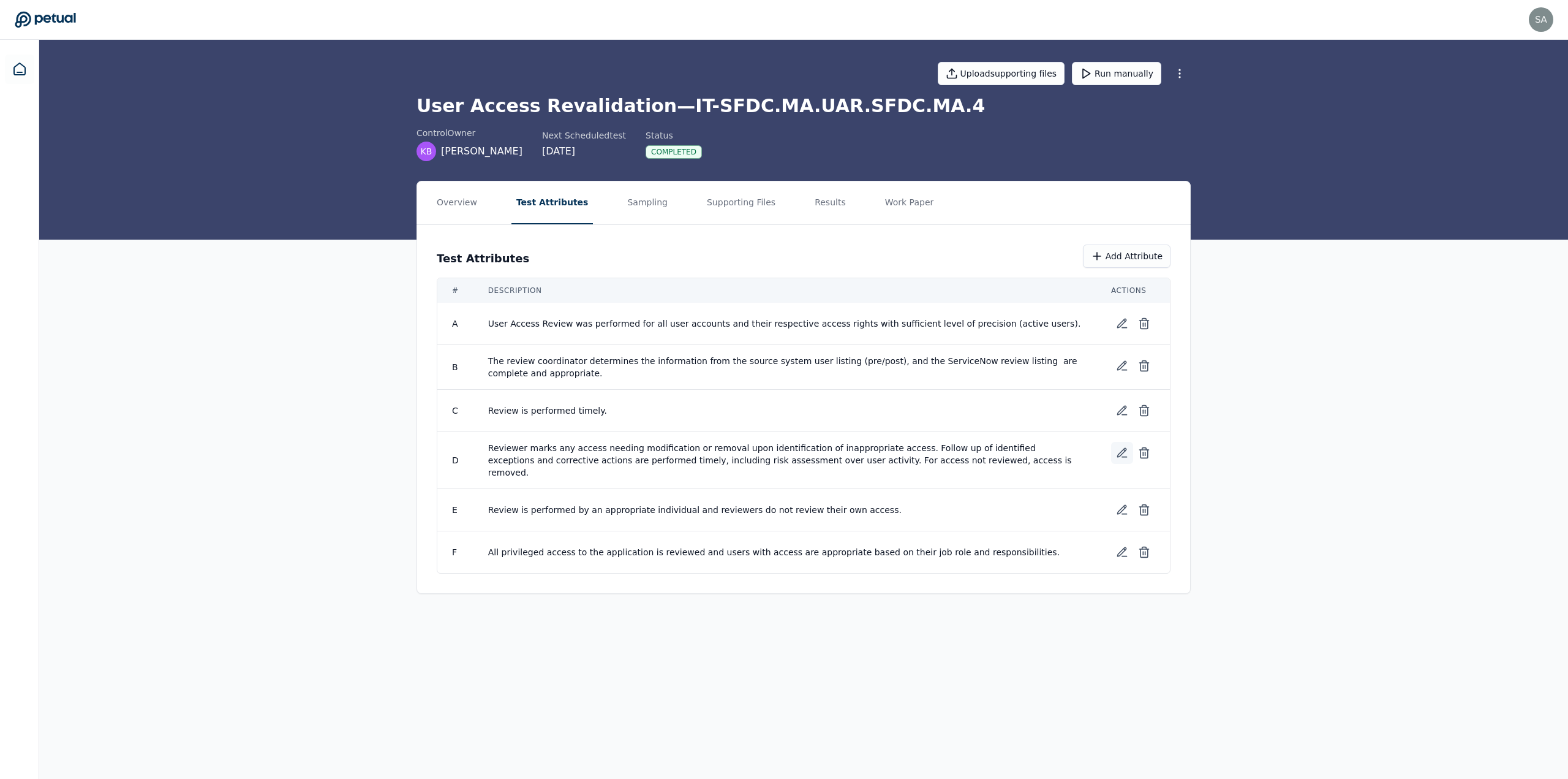
click at [511, 208] on icon at bounding box center [1122, 453] width 12 height 12
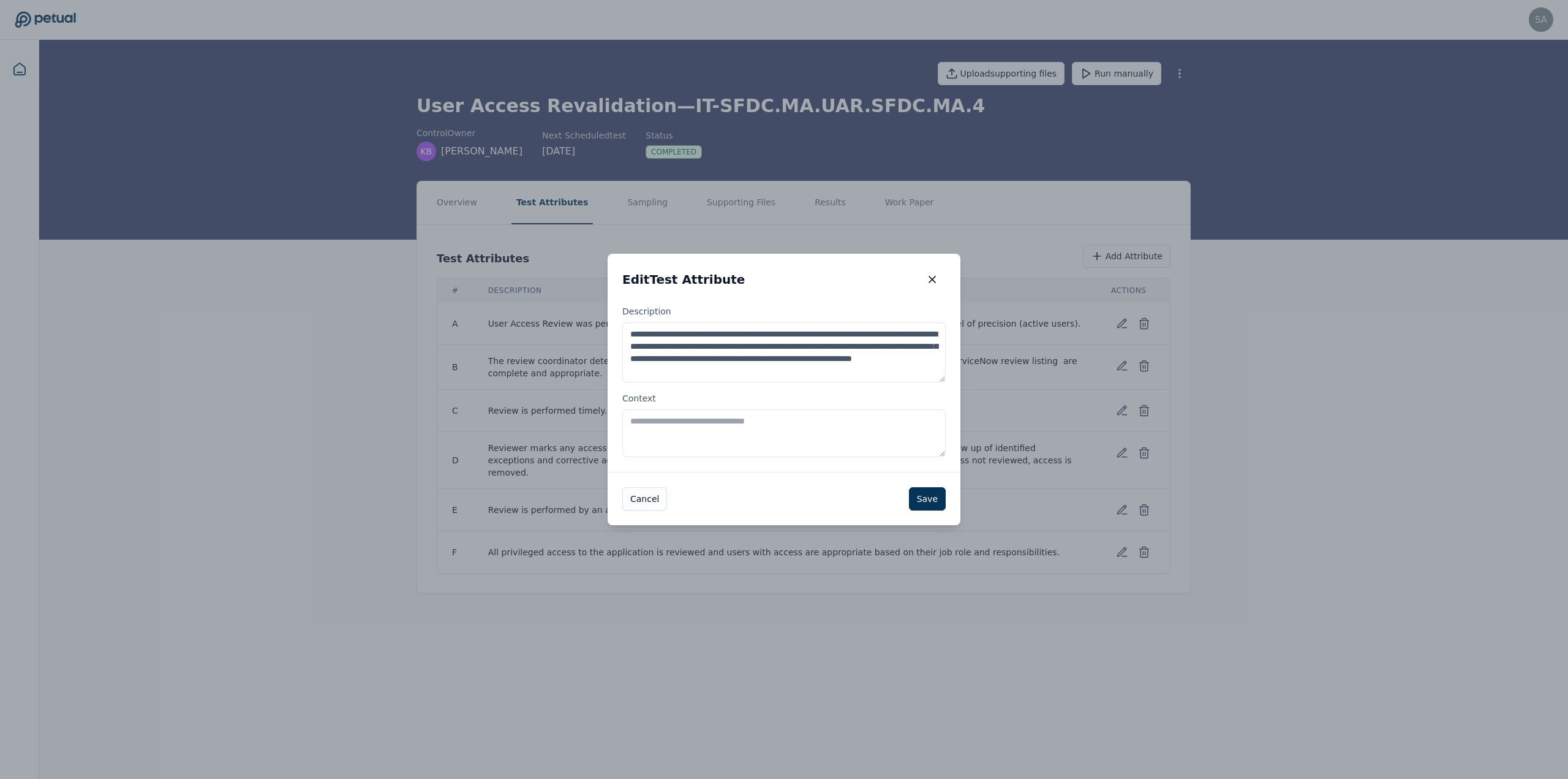
click at [511, 208] on textarea "Context" at bounding box center [784, 433] width 323 height 48
drag, startPoint x: 929, startPoint y: 279, endPoint x: 887, endPoint y: 275, distance: 42.2
click at [511, 208] on div "Edit Test Attribute Edit Test Attribute" at bounding box center [784, 279] width 353 height 51
click at [511, 208] on textarea "Context" at bounding box center [784, 433] width 323 height 48
type textarea "*"
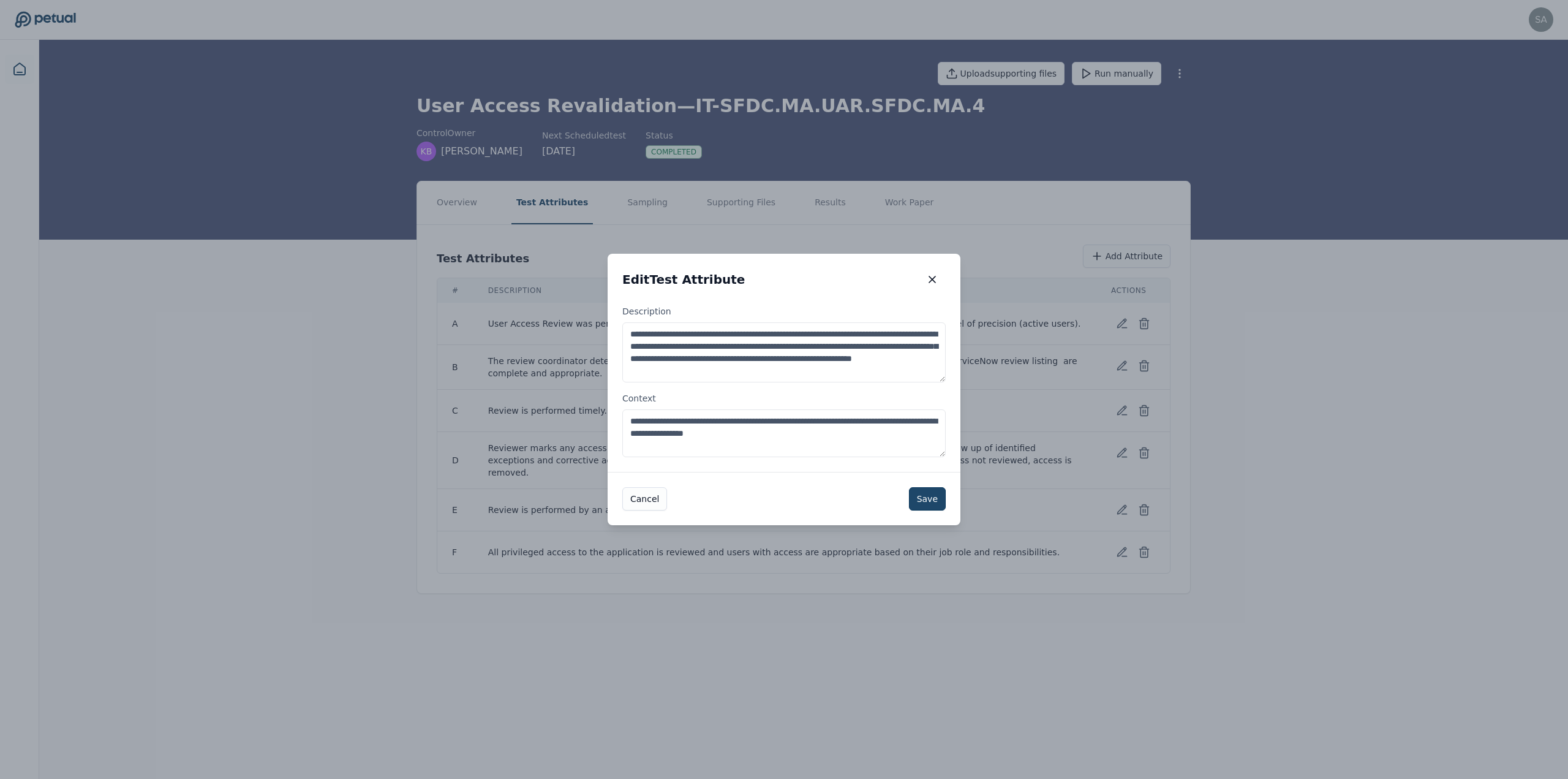
type textarea "**********"
click at [511, 208] on button "Save" at bounding box center [927, 499] width 36 height 23
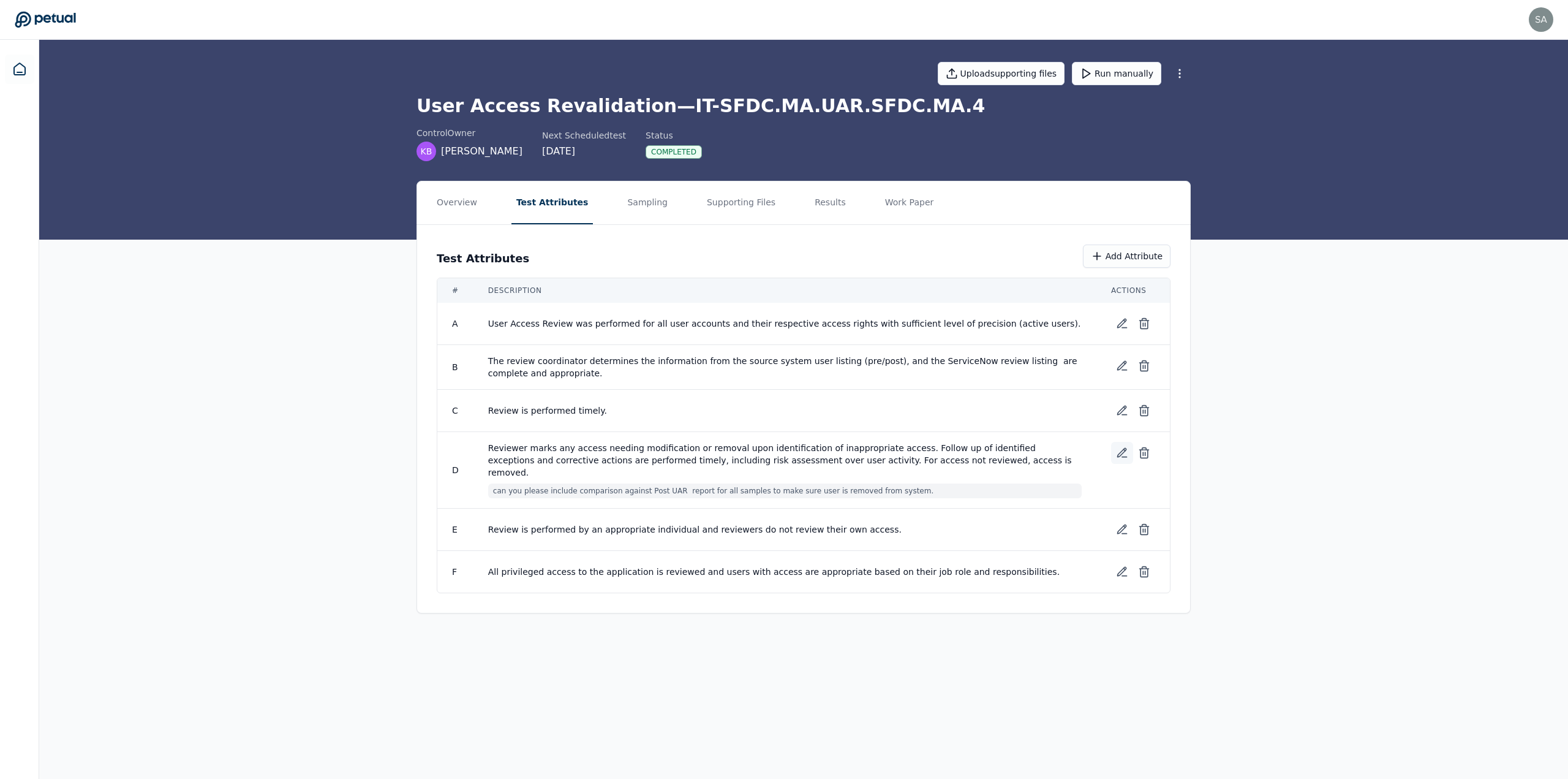
click at [511, 208] on icon at bounding box center [1122, 453] width 12 height 12
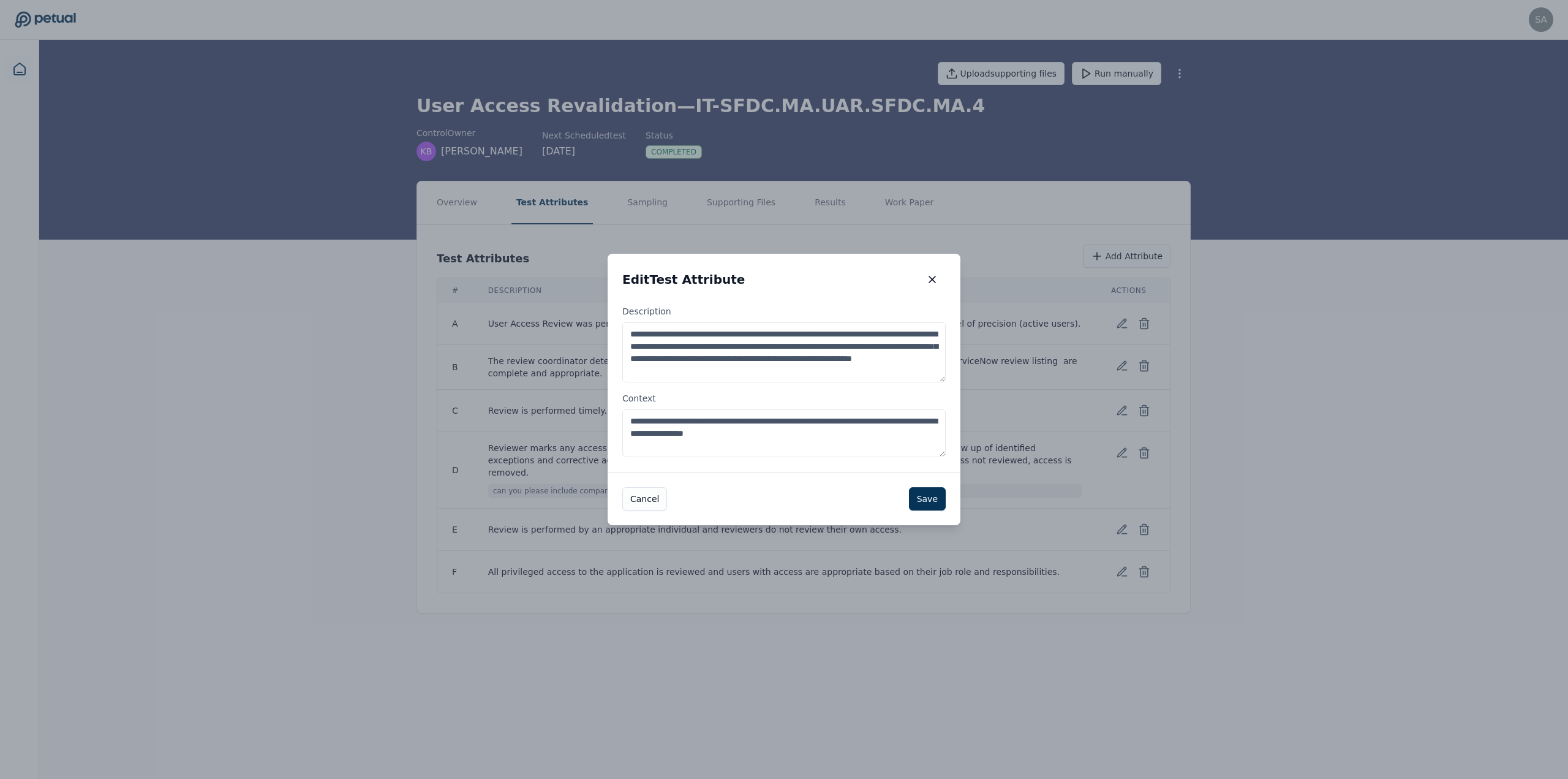
click at [511, 208] on textarea "**********" at bounding box center [784, 433] width 323 height 48
type textarea "**********"
click at [511, 208] on button "Save" at bounding box center [927, 499] width 36 height 23
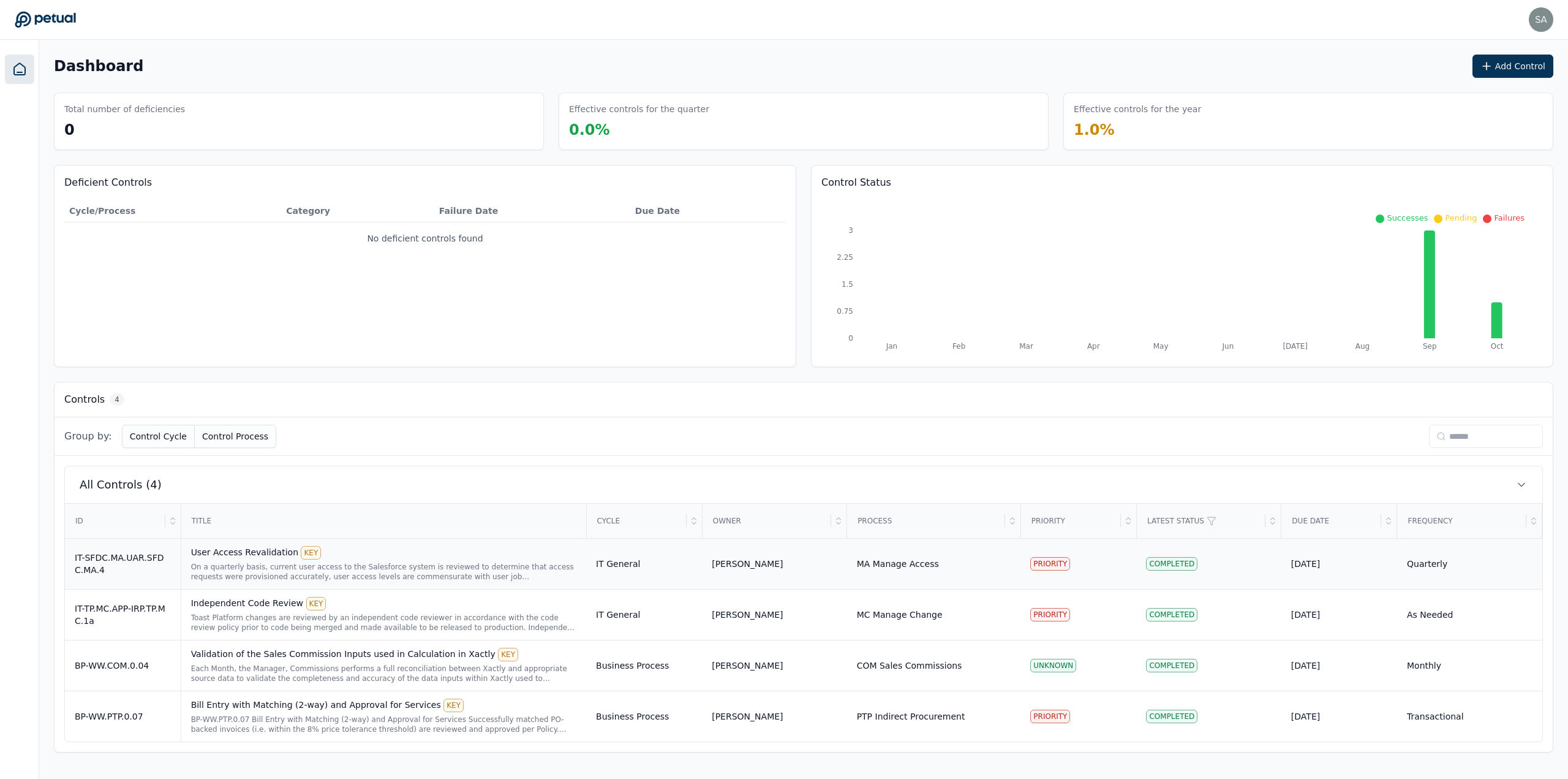
click at [382, 567] on div "On a quarterly basis, current user access to the Salesforce system is reviewed …" at bounding box center [384, 571] width 385 height 20
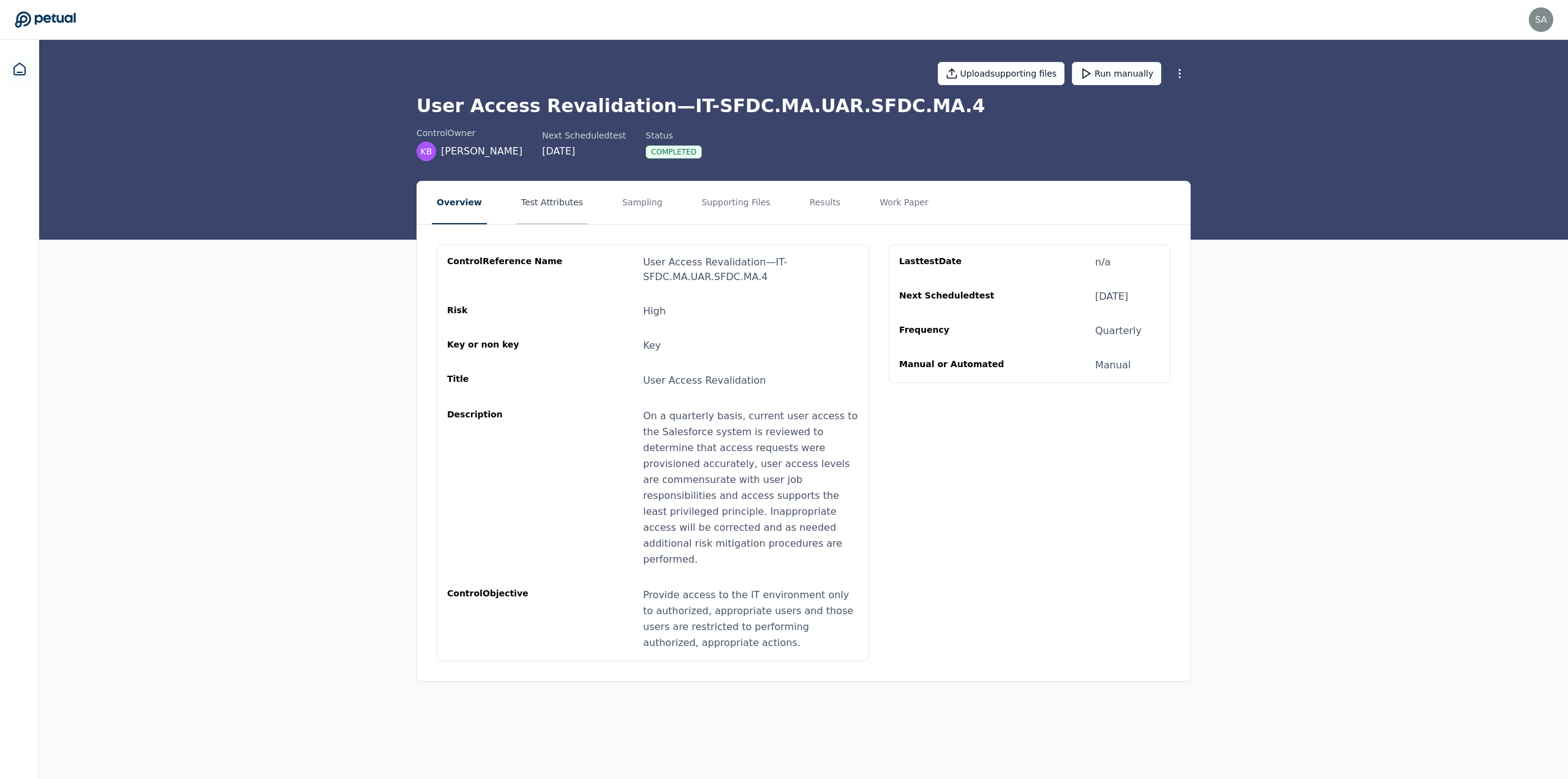
click at [548, 207] on button "Test Attributes" at bounding box center [553, 202] width 72 height 43
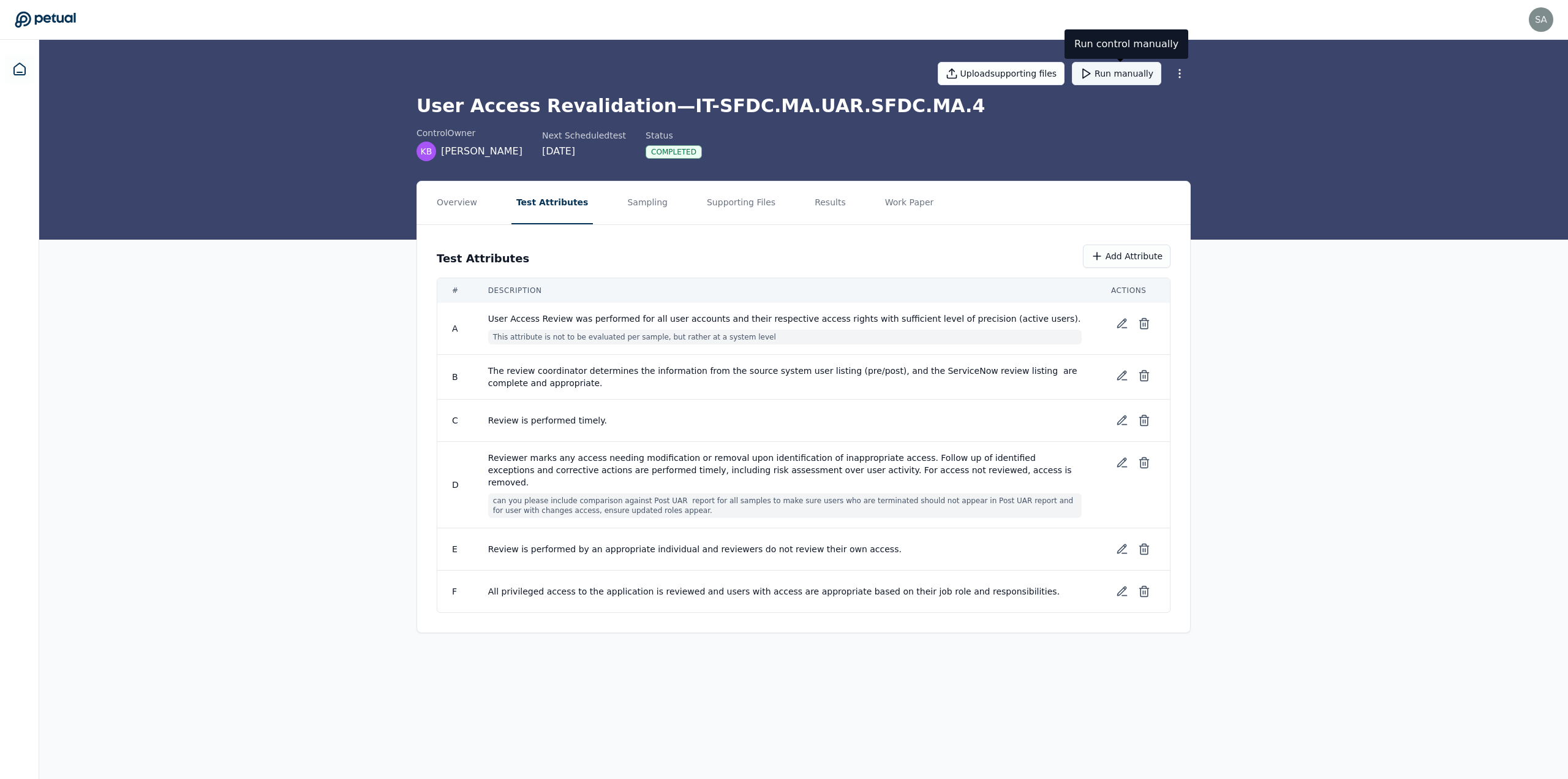
click at [1120, 70] on button "Run manually" at bounding box center [1117, 74] width 90 height 23
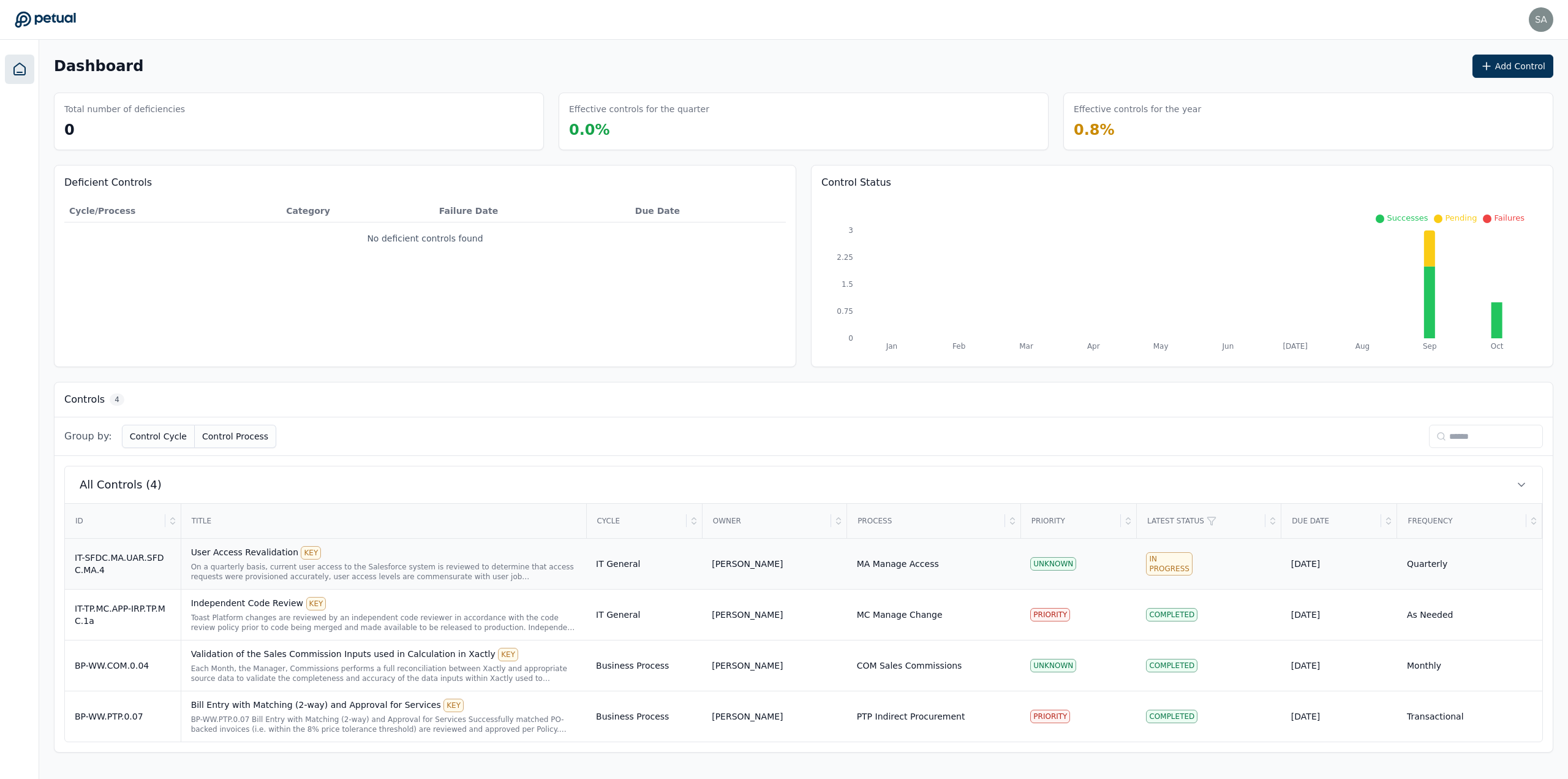
click at [191, 558] on div "User Access Revalidation KEY" at bounding box center [384, 553] width 385 height 13
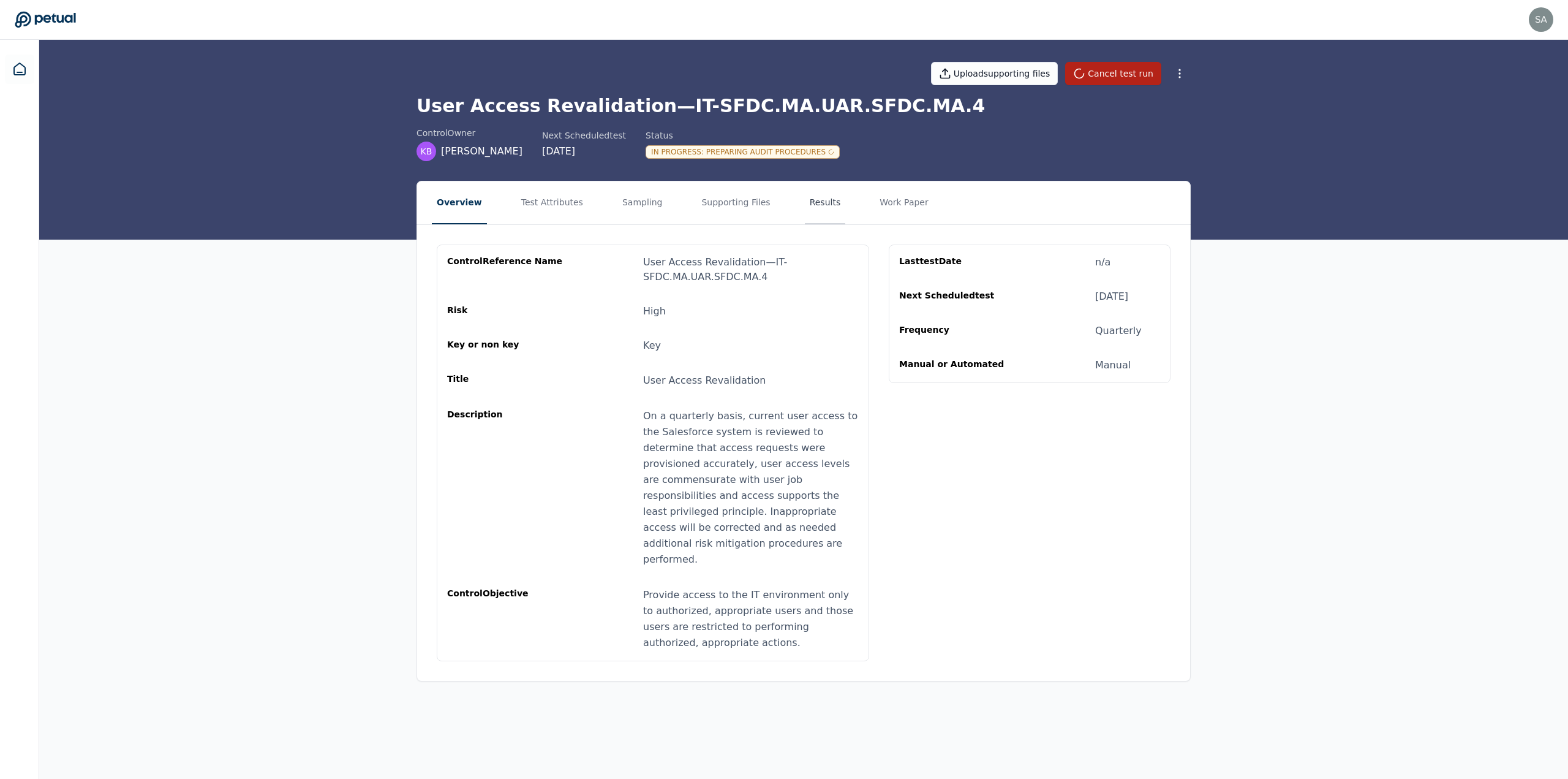
click at [805, 201] on button "Results" at bounding box center [825, 202] width 41 height 43
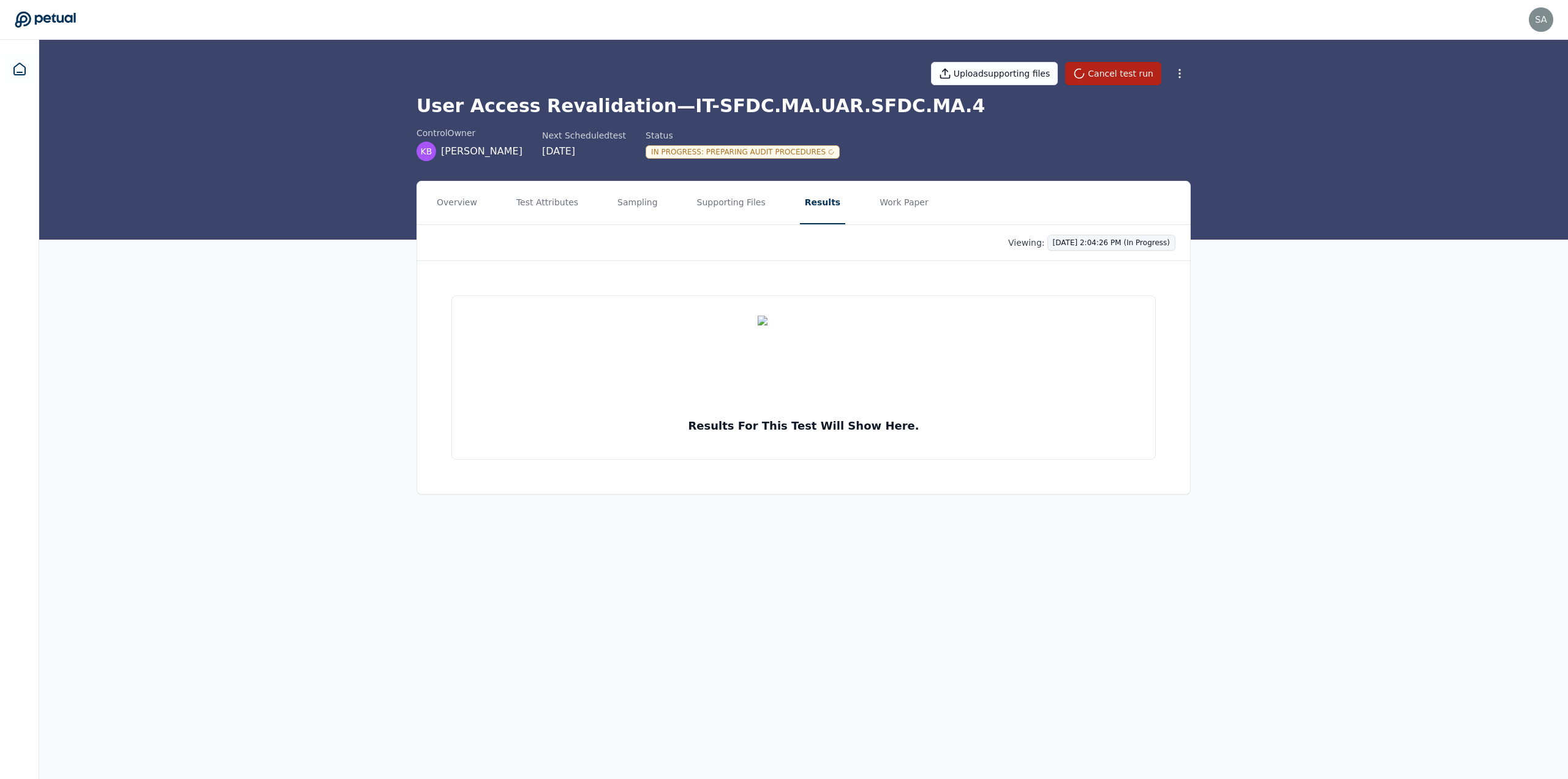
click at [1126, 243] on html "[PERSON_NAME][EMAIL_ADDRESS][DOMAIN_NAME] [DOMAIN_NAME][EMAIL_ADDRESS][DOMAIN_N…" at bounding box center [784, 390] width 1568 height 779
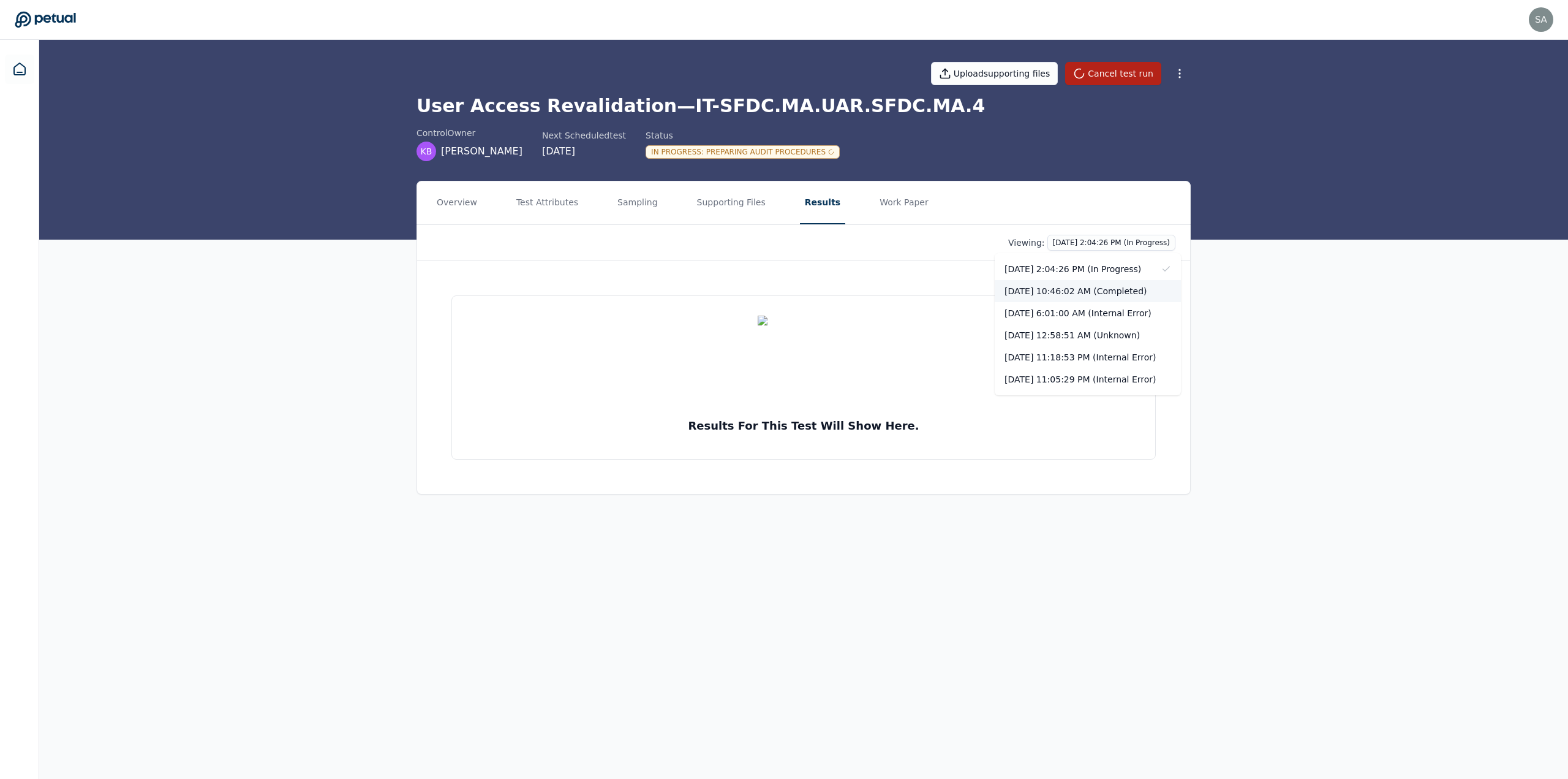
click at [1098, 288] on div "[DATE] 10:46:02 AM (Completed)" at bounding box center [1088, 291] width 186 height 22
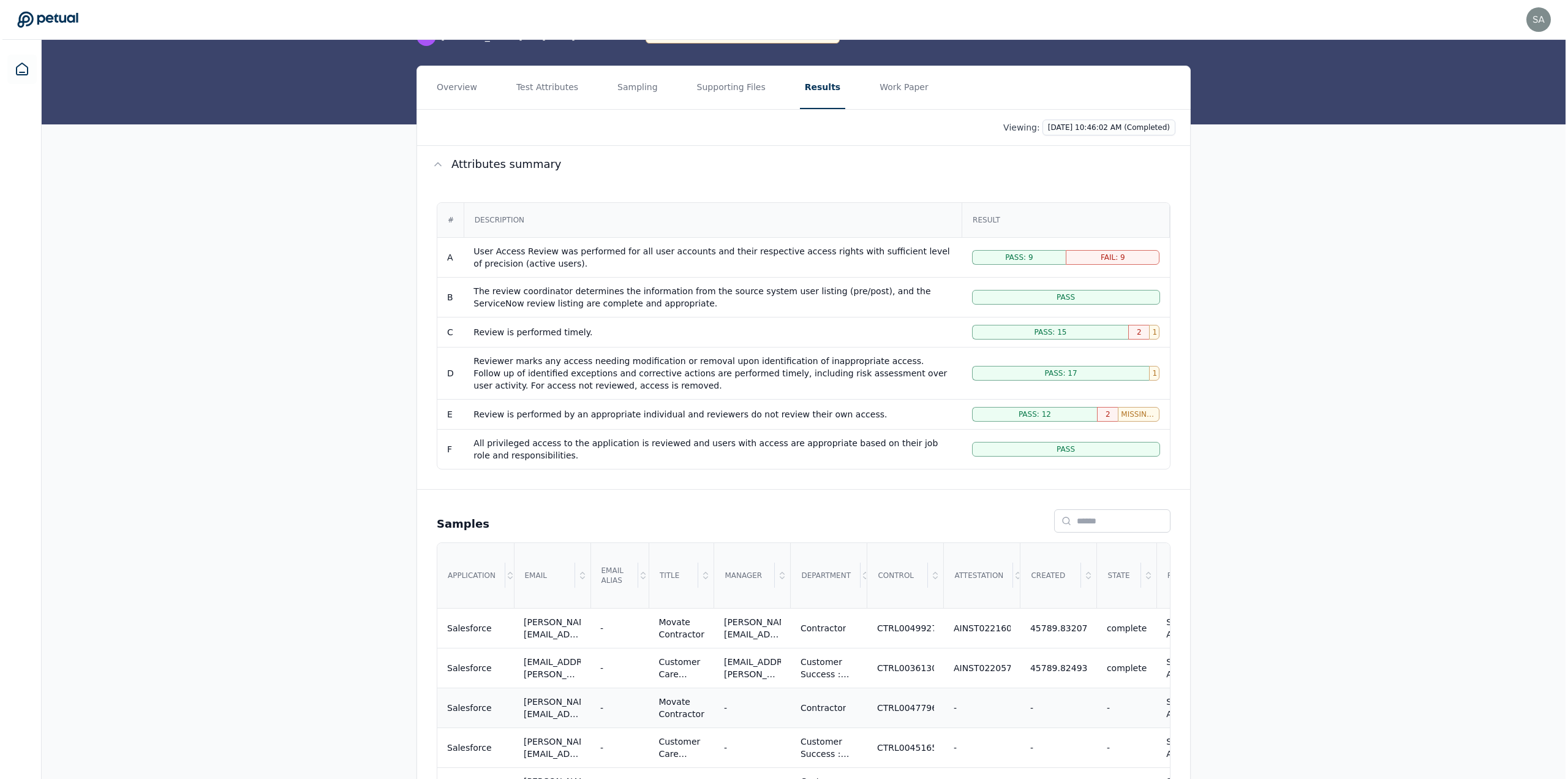
scroll to position [245, 0]
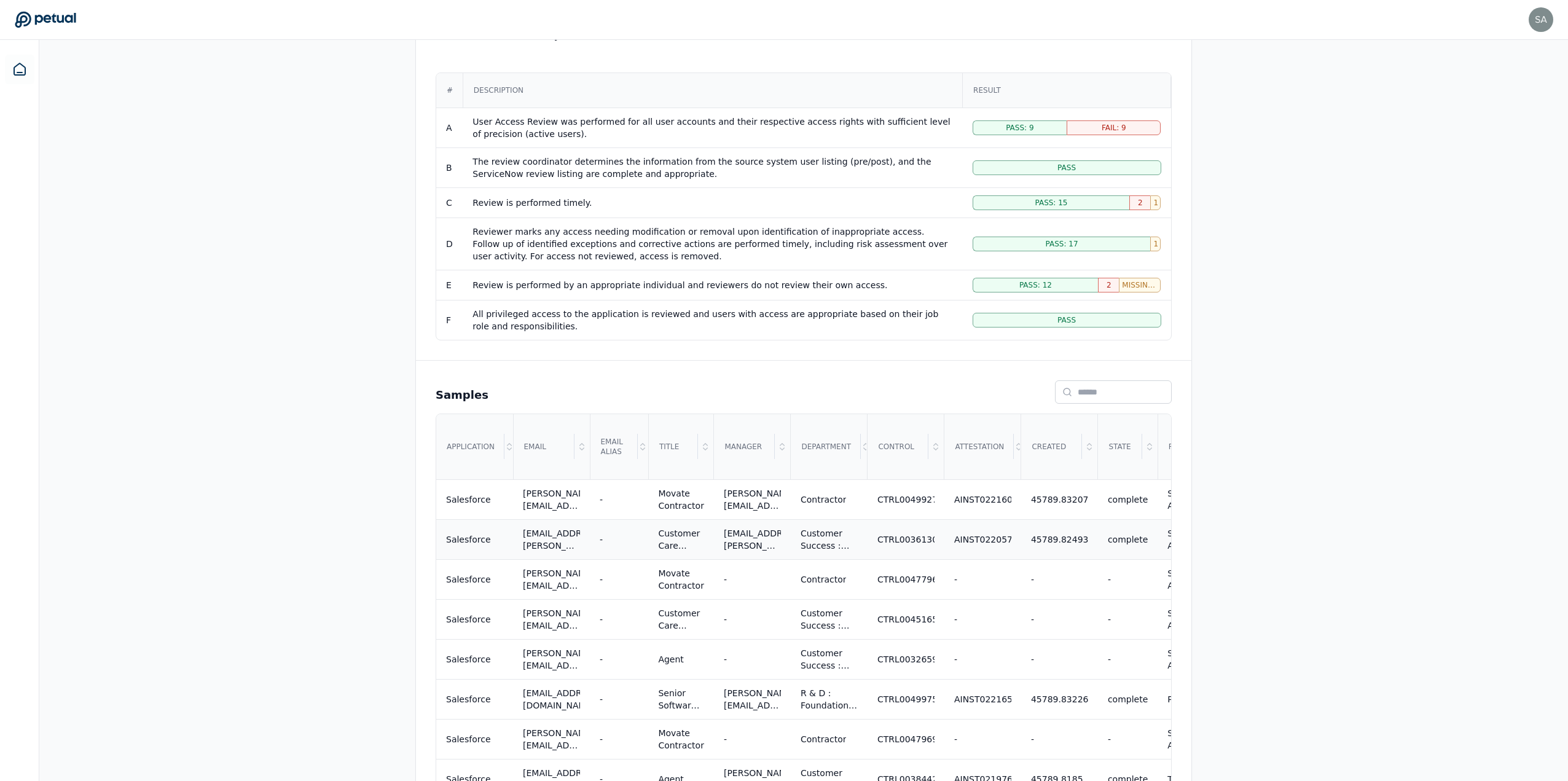
click at [823, 548] on div "Customer Success : Customer Support Agents" at bounding box center [829, 540] width 57 height 24
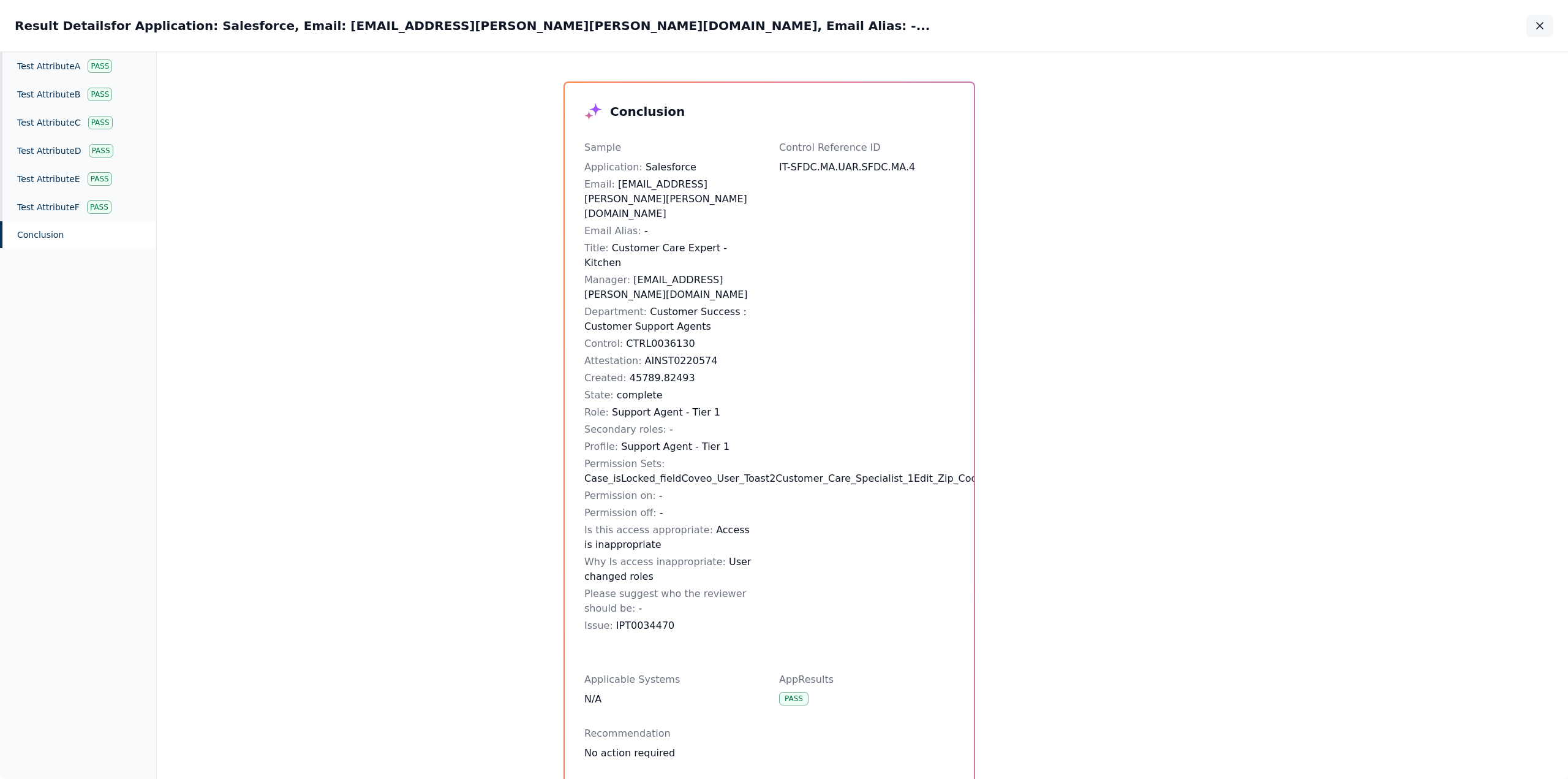
click at [1539, 24] on icon "button" at bounding box center [1540, 26] width 6 height 6
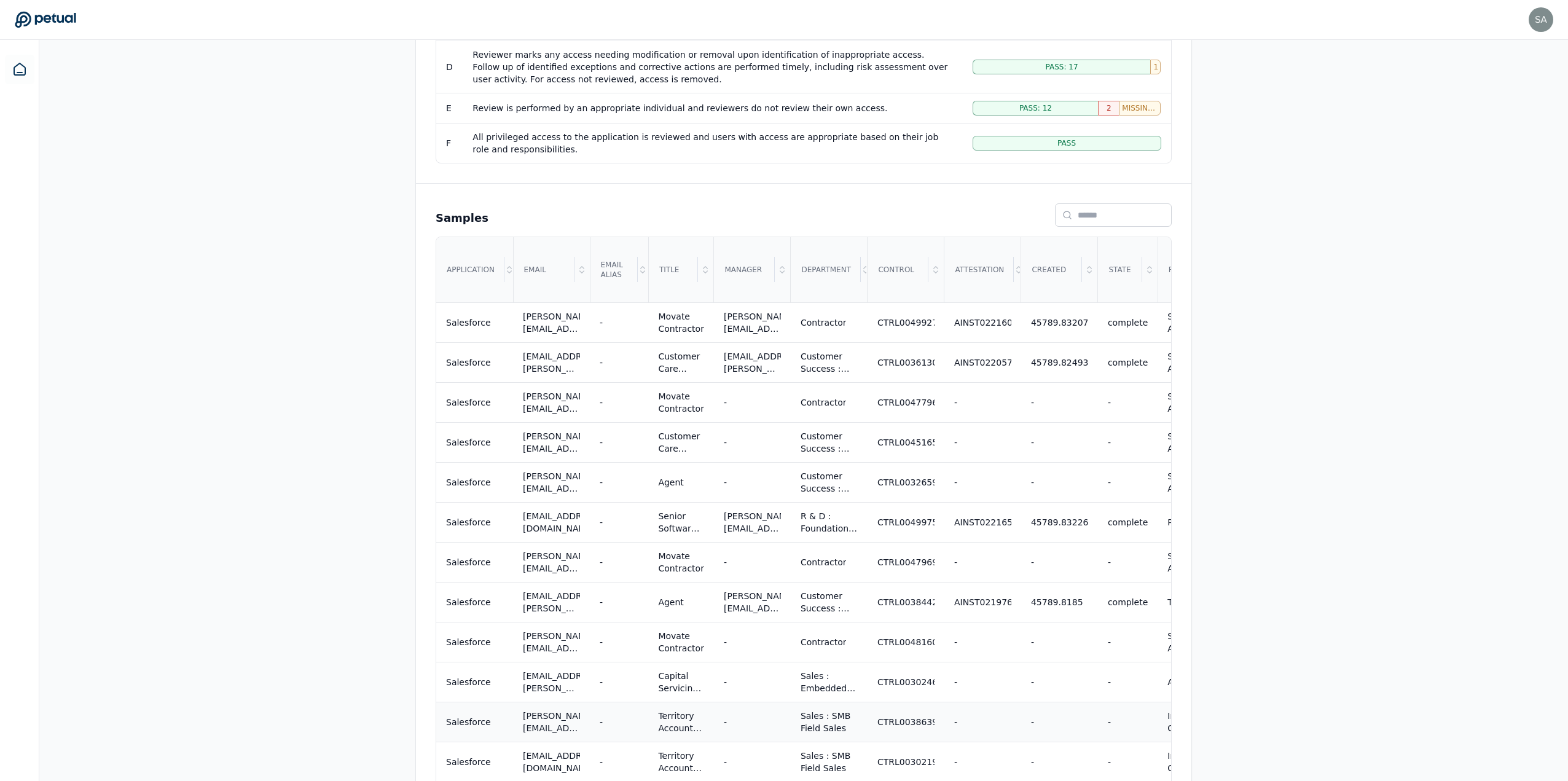
scroll to position [401, 0]
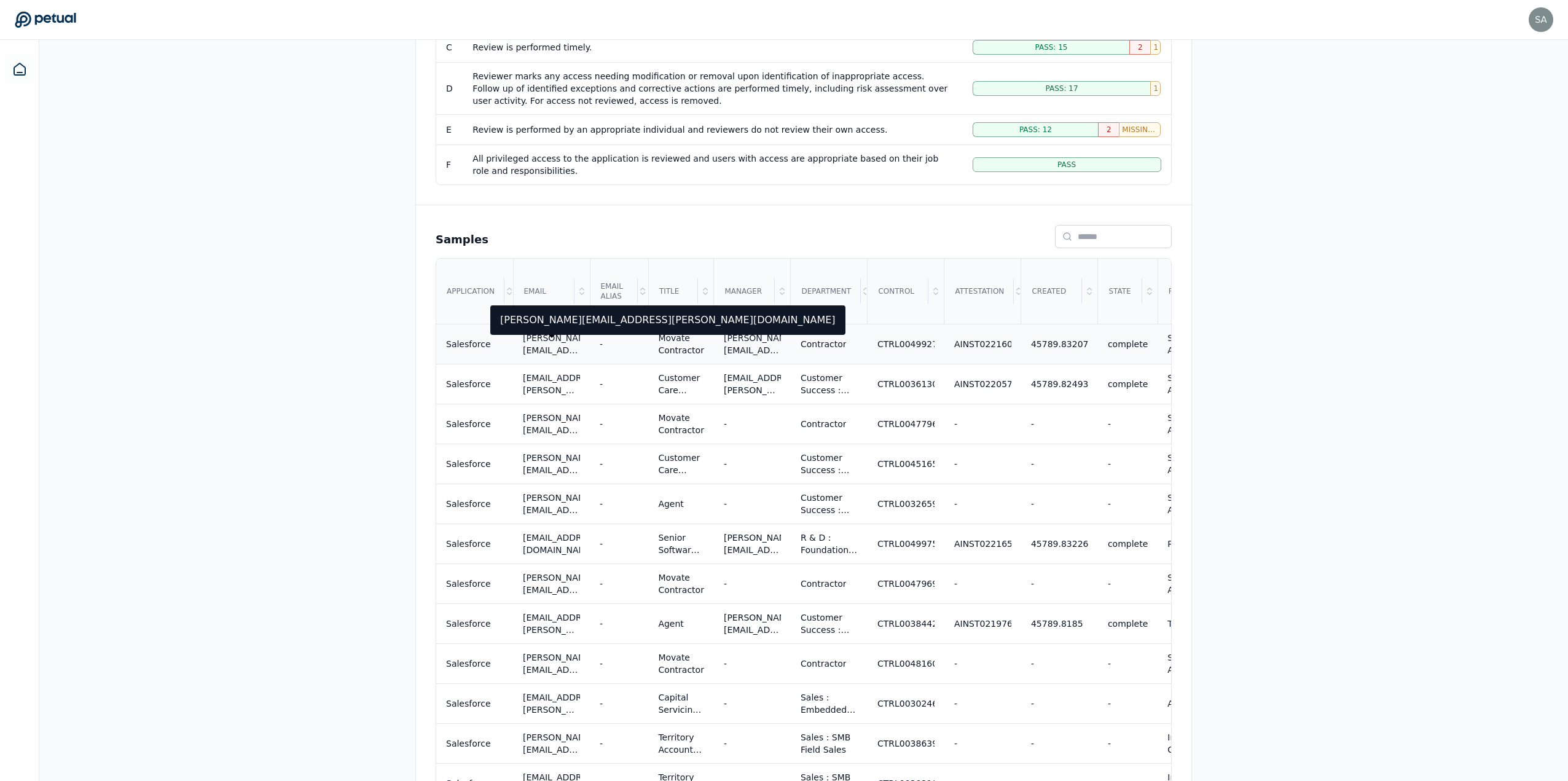
click at [543, 348] on div "[PERSON_NAME][EMAIL_ADDRESS][PERSON_NAME][DOMAIN_NAME]" at bounding box center [551, 344] width 57 height 24
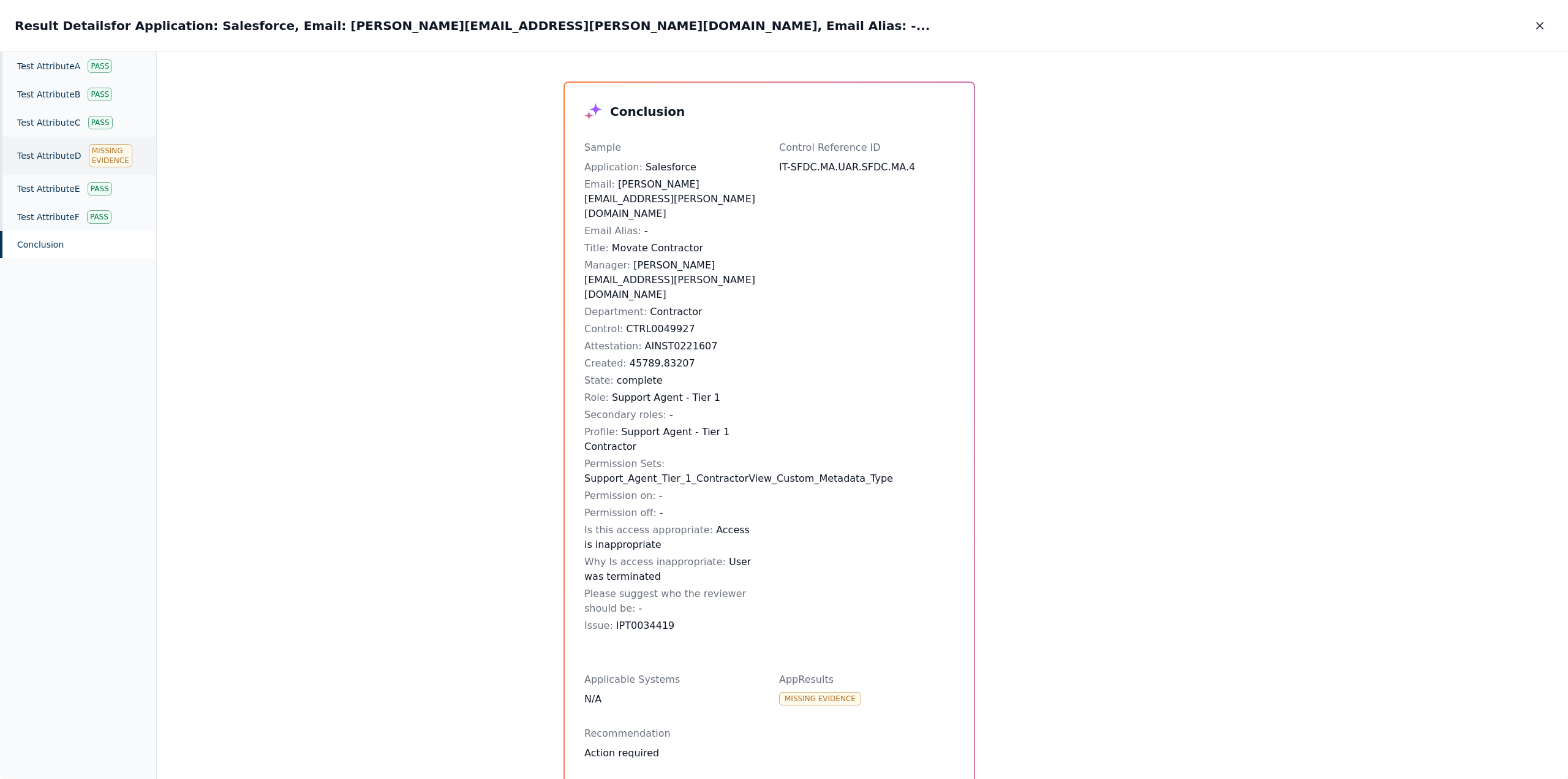
click at [59, 161] on div "Test Attribute D Missing Evidence" at bounding box center [78, 155] width 156 height 38
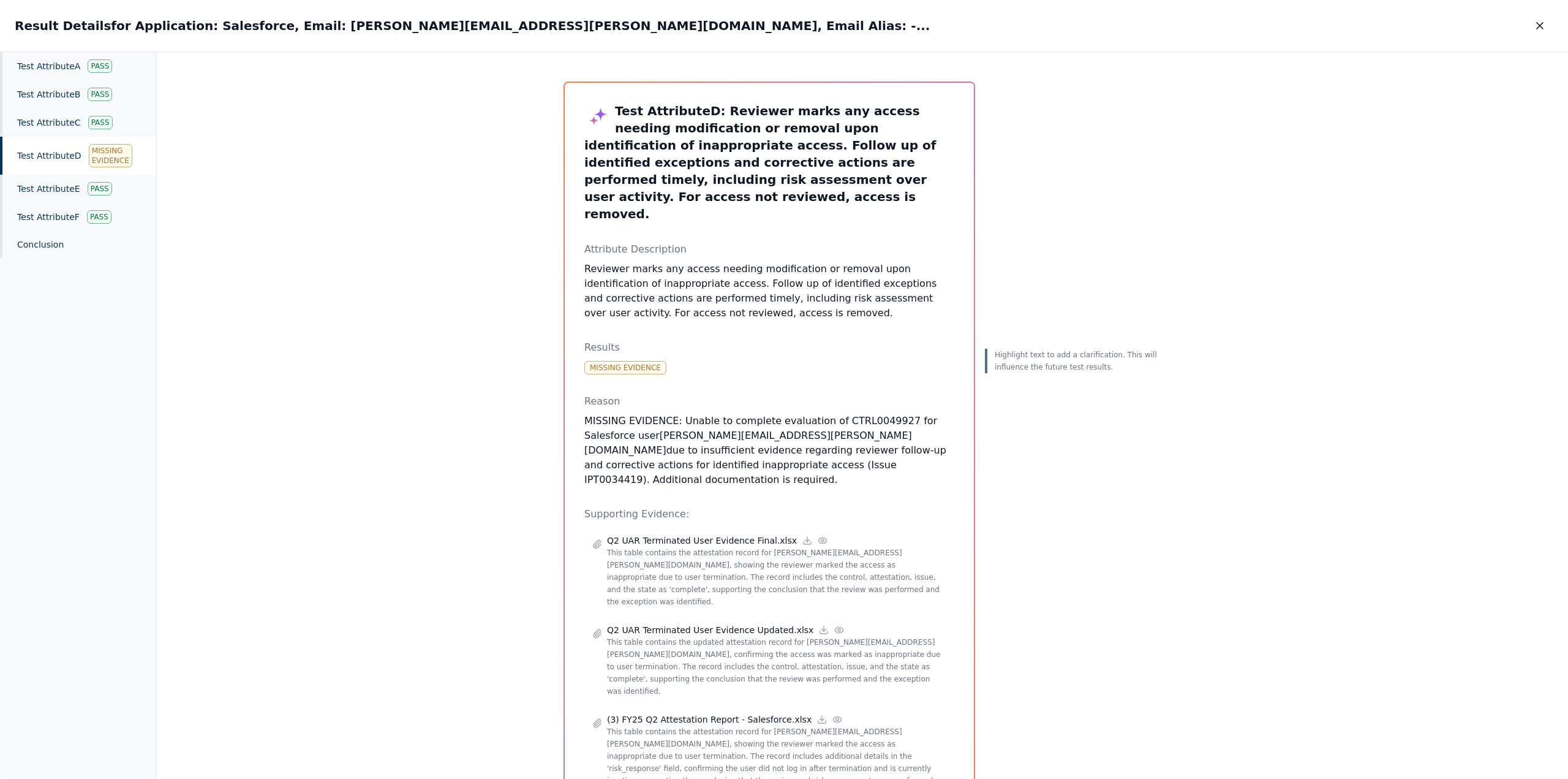
click at [1140, 96] on div "Highlight text to add a clarification. This will influence the future test resu…" at bounding box center [1074, 448] width 177 height 734
drag, startPoint x: 1539, startPoint y: 27, endPoint x: 1455, endPoint y: 177, distance: 171.9
click at [1455, 177] on div "Result Details for Application: Salesforce, Email: [PERSON_NAME][EMAIL_ADDRESS]…" at bounding box center [784, 390] width 1568 height 780
click at [1540, 22] on icon "button" at bounding box center [1540, 26] width 12 height 12
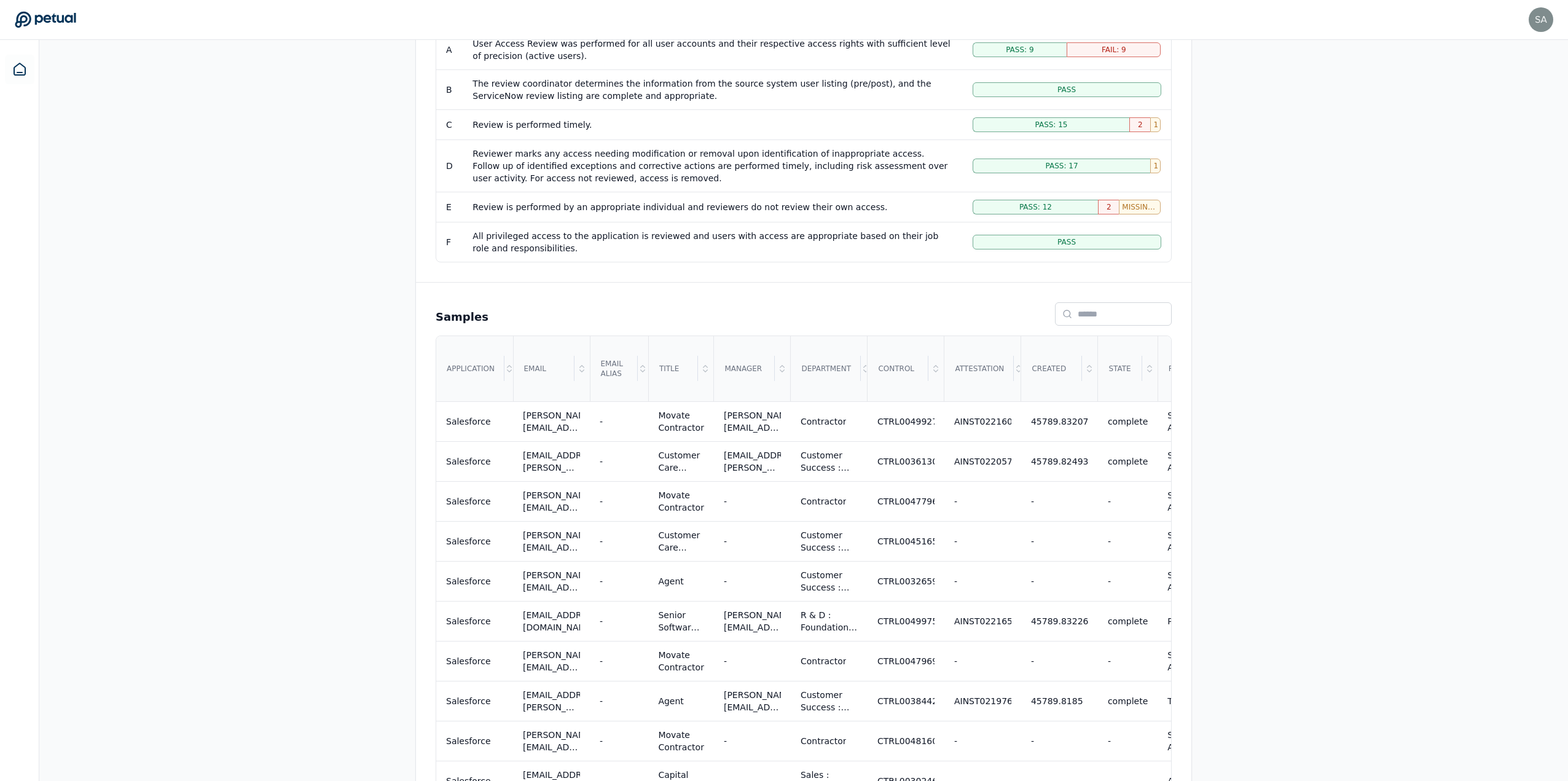
scroll to position [401, 0]
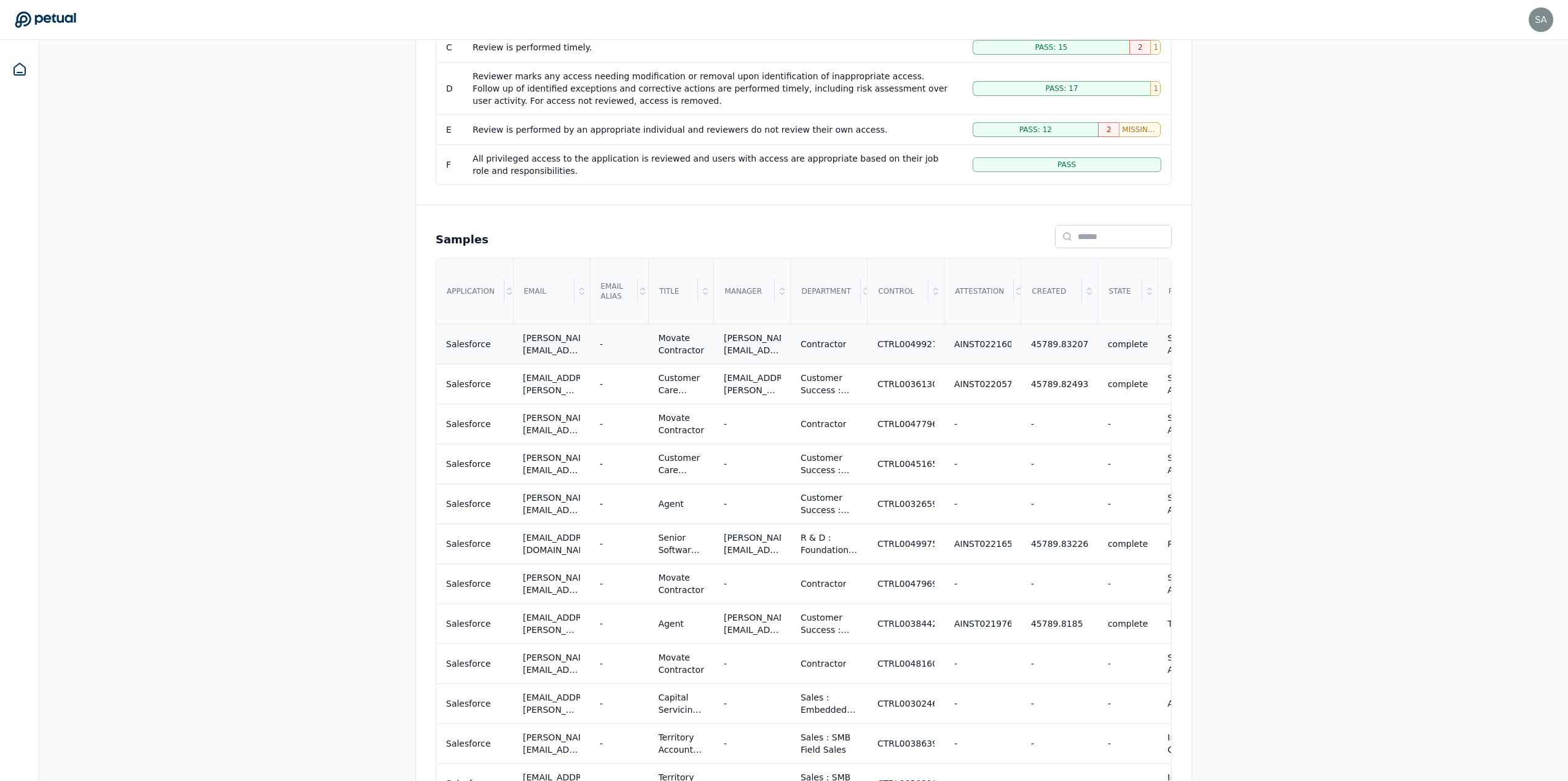
click at [555, 339] on div "[PERSON_NAME][EMAIL_ADDRESS][PERSON_NAME][DOMAIN_NAME]" at bounding box center [551, 344] width 57 height 24
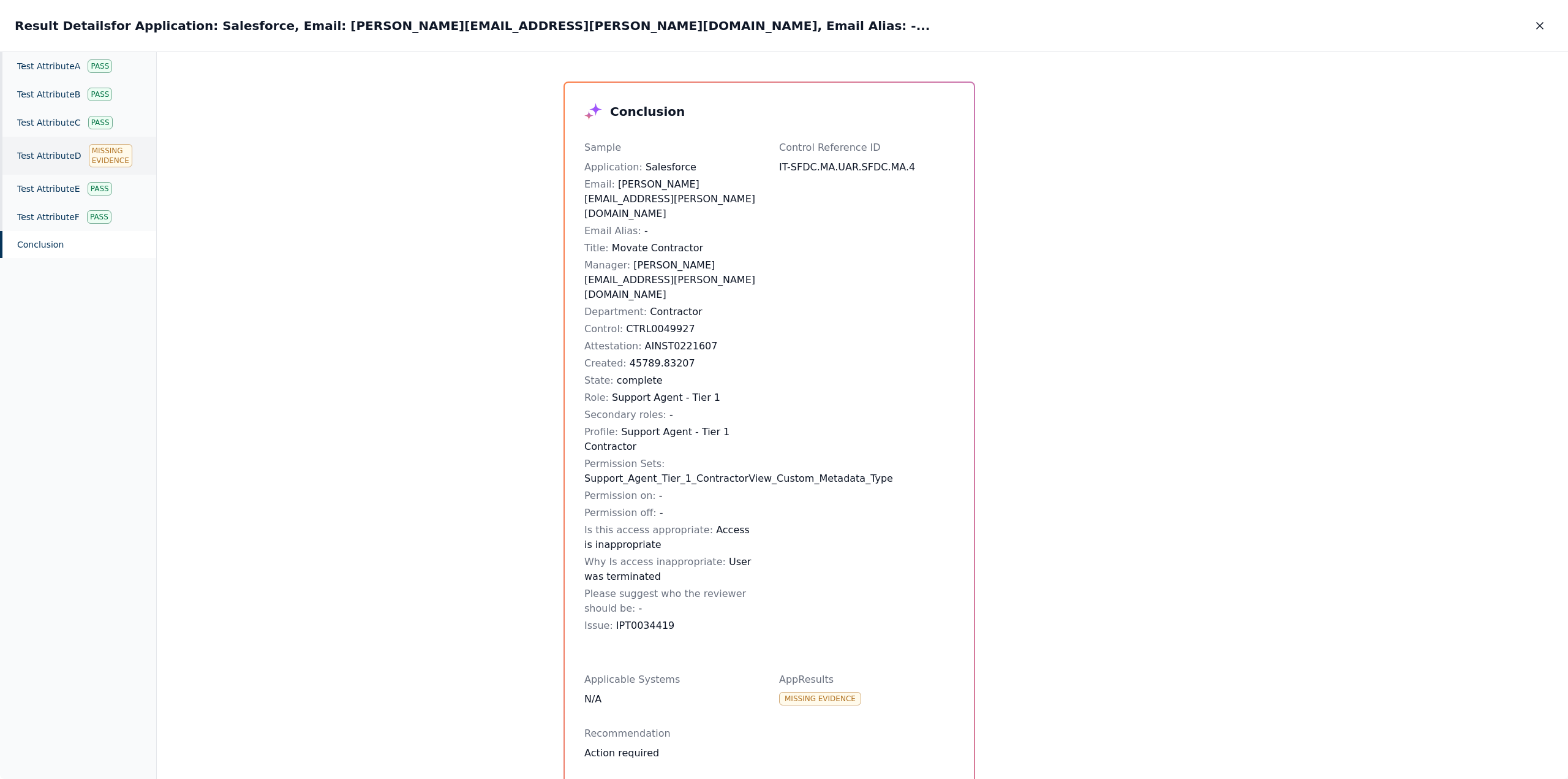
click at [62, 162] on div "Test Attribute D Missing Evidence" at bounding box center [78, 155] width 156 height 38
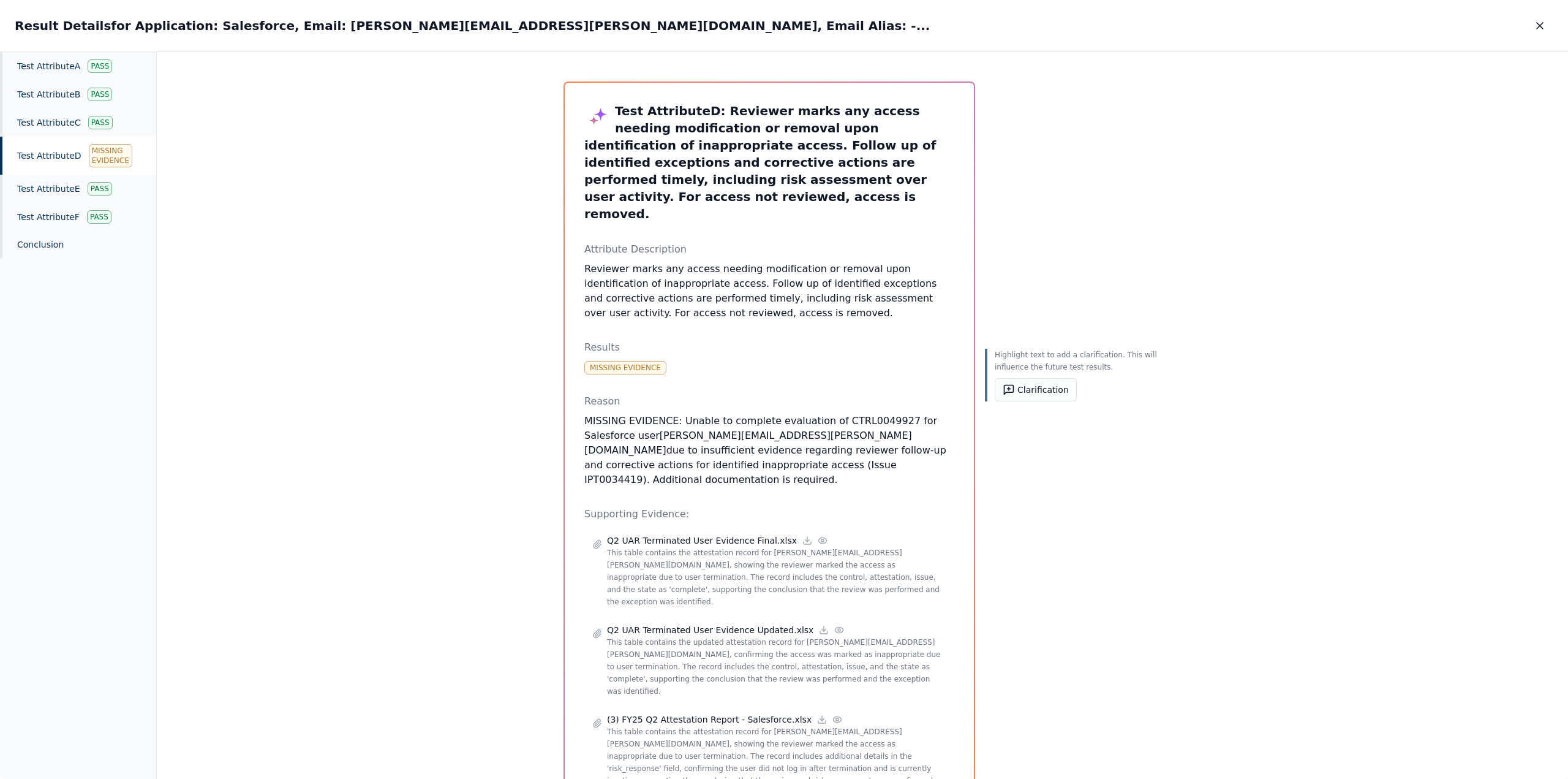
drag, startPoint x: 750, startPoint y: 433, endPoint x: 578, endPoint y: 383, distance: 179.1
click at [578, 383] on div "Test Attribute D : Reviewer marks any access needing modification or removal up…" at bounding box center [769, 448] width 409 height 732
click at [1115, 468] on div "Highlight text to add a clarification. This will influence the future test resu…" at bounding box center [1074, 448] width 177 height 734
drag, startPoint x: 751, startPoint y: 415, endPoint x: 841, endPoint y: 417, distance: 90.0
click at [841, 417] on p "MISSING EVIDENCE: Unable to complete evaluation of CTRL0049927 for Salesforce u…" at bounding box center [770, 450] width 370 height 74
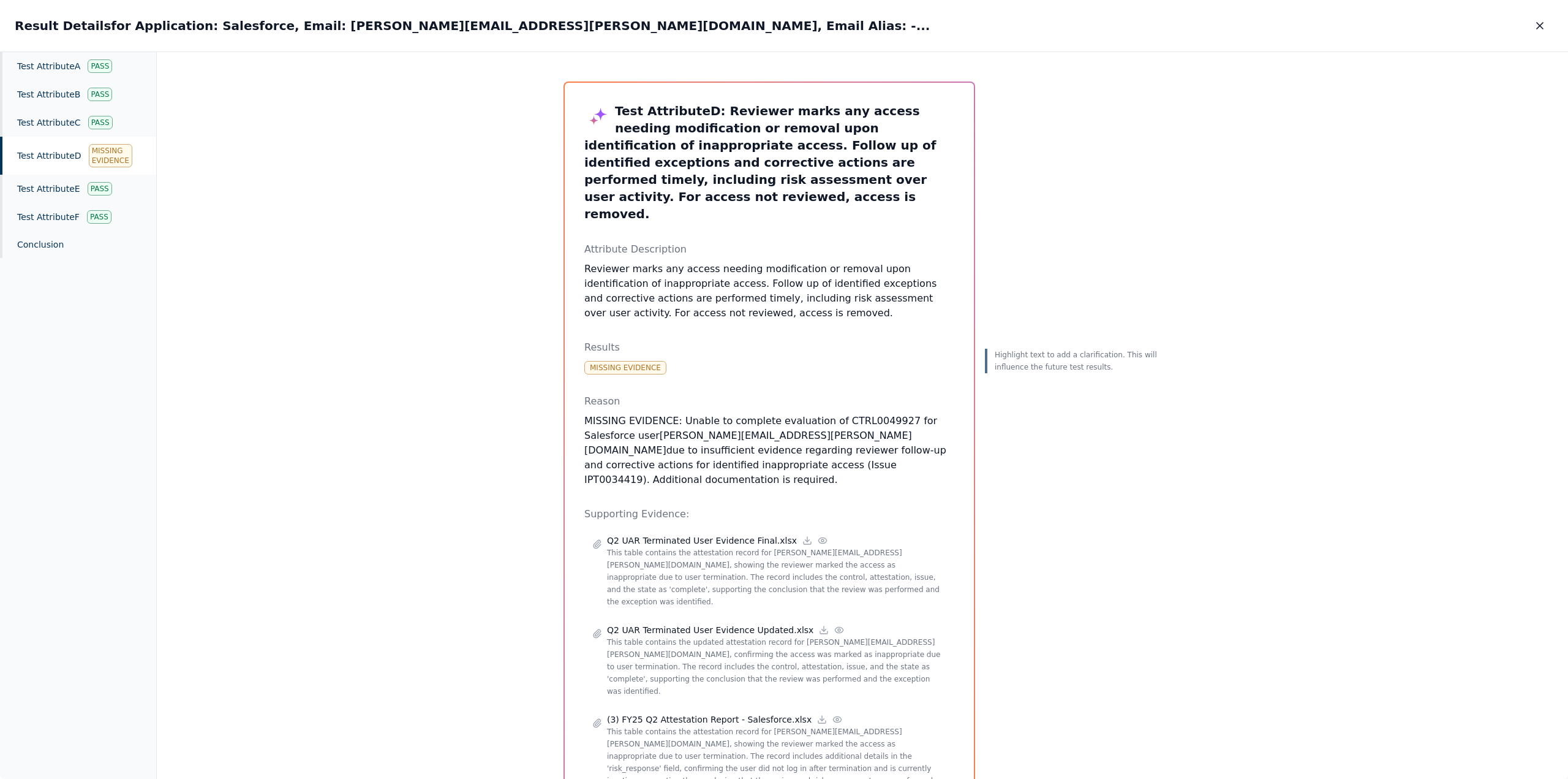
click at [841, 433] on p "MISSING EVIDENCE: Unable to complete evaluation of CTRL0049927 for Salesforce u…" at bounding box center [770, 450] width 370 height 74
drag, startPoint x: 840, startPoint y: 418, endPoint x: 750, endPoint y: 414, distance: 90.1
click at [750, 414] on p "MISSING EVIDENCE: Unable to complete evaluation of CTRL0049927 for Salesforce u…" at bounding box center [770, 450] width 370 height 74
click at [793, 455] on div "Test Attribute D : Reviewer marks any access needing modification or removal up…" at bounding box center [770, 448] width 370 height 693
drag, startPoint x: 841, startPoint y: 415, endPoint x: 622, endPoint y: 419, distance: 219.0
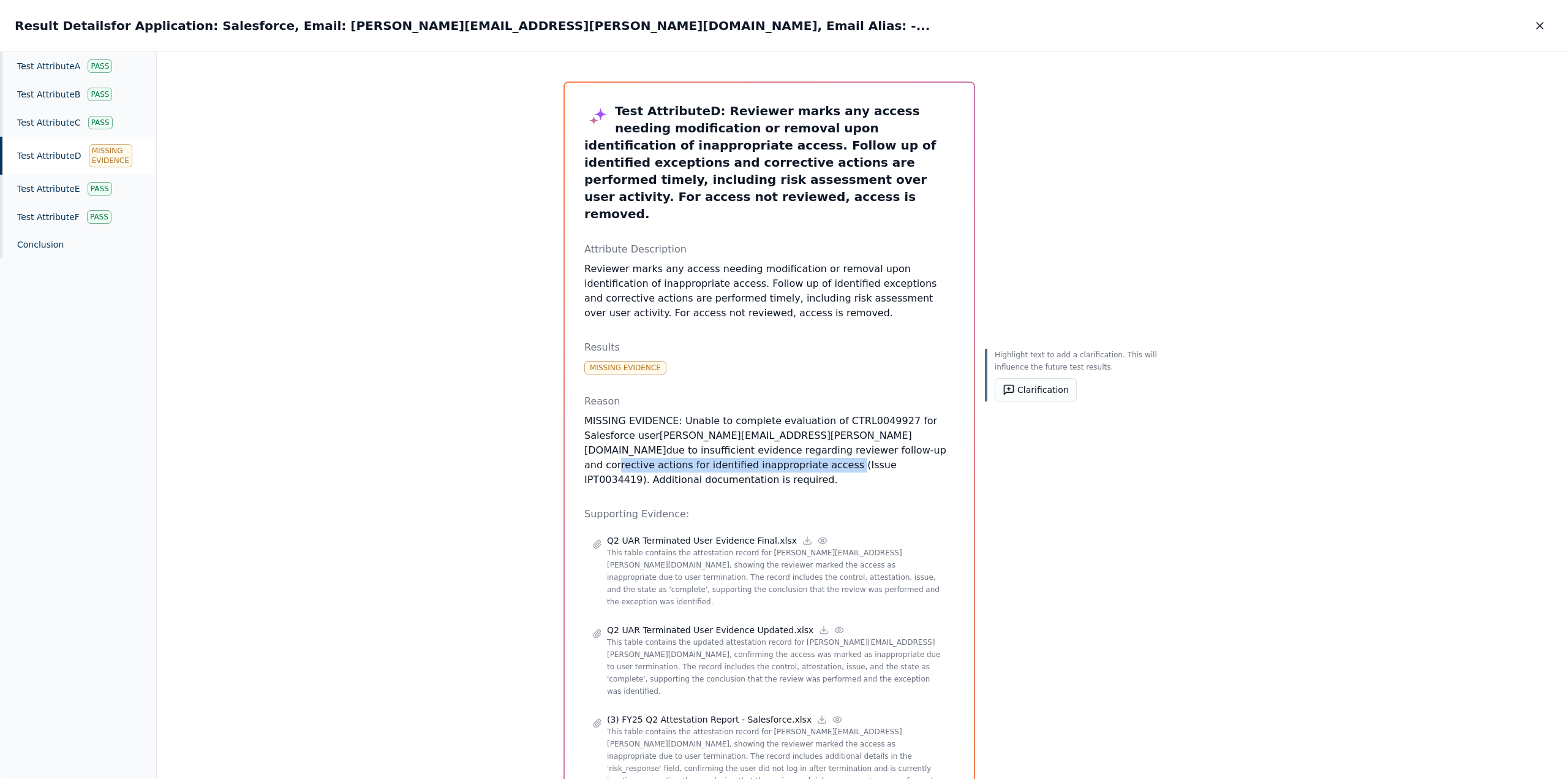
click at [622, 419] on p "MISSING EVIDENCE: Unable to complete evaluation of CTRL0049927 for Salesforce u…" at bounding box center [770, 450] width 370 height 74
click at [811, 430] on p "MISSING EVIDENCE: Unable to complete evaluation of CTRL0049927 for Salesforce u…" at bounding box center [770, 450] width 370 height 74
drag, startPoint x: 709, startPoint y: 401, endPoint x: 825, endPoint y: 402, distance: 116.0
click at [825, 414] on p "MISSING EVIDENCE: Unable to complete evaluation of CTRL0049927 for Salesforce u…" at bounding box center [770, 450] width 370 height 74
click at [1034, 482] on div "Highlight text to add a clarification. This will influence the future test resu…" at bounding box center [1074, 448] width 177 height 734
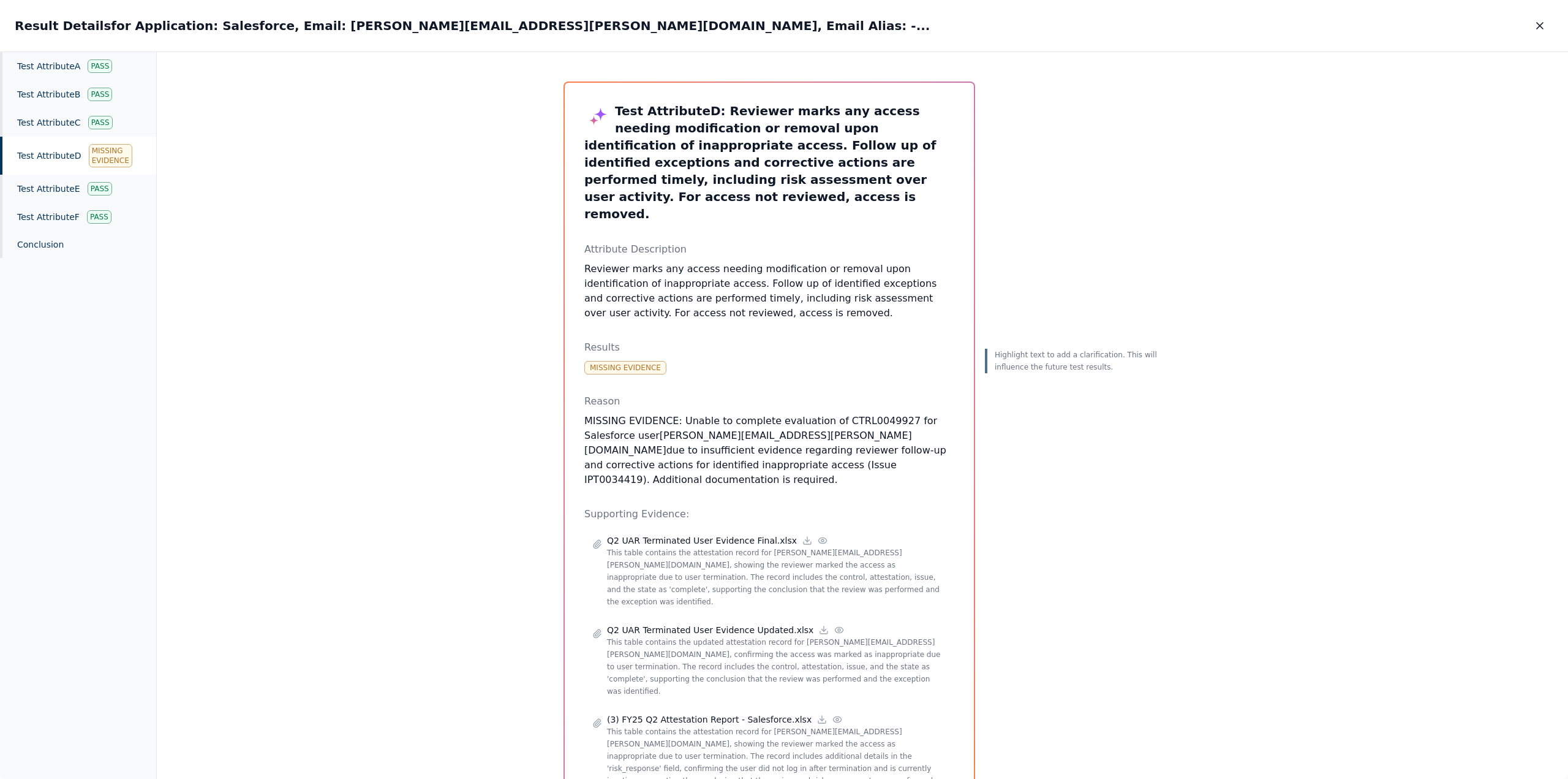
click at [1129, 491] on div "Highlight text to add a clarification. This will influence the future test resu…" at bounding box center [1074, 448] width 177 height 734
click at [1539, 24] on icon "button" at bounding box center [1540, 26] width 6 height 6
